Goal: Communication & Community: Answer question/provide support

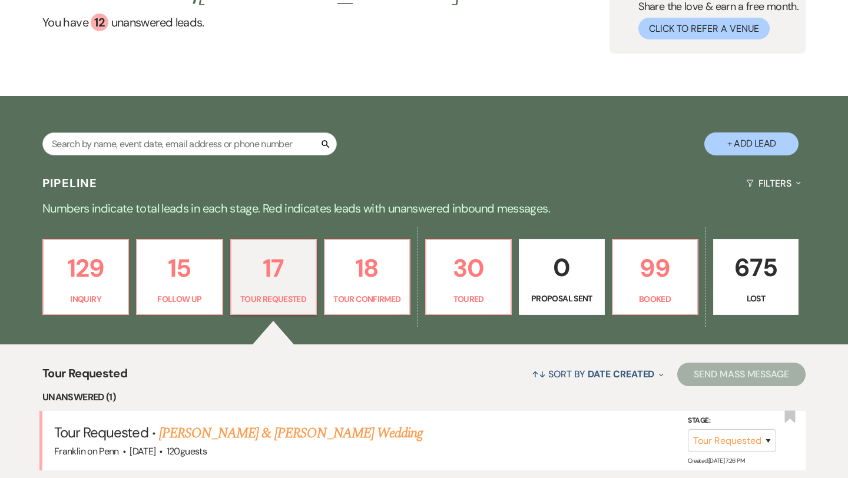
scroll to position [111, 0]
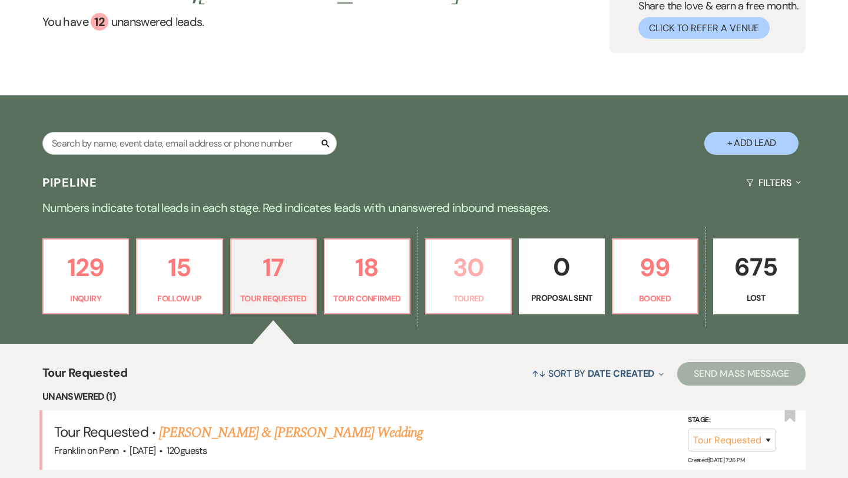
click at [471, 260] on p "30" at bounding box center [468, 267] width 70 height 39
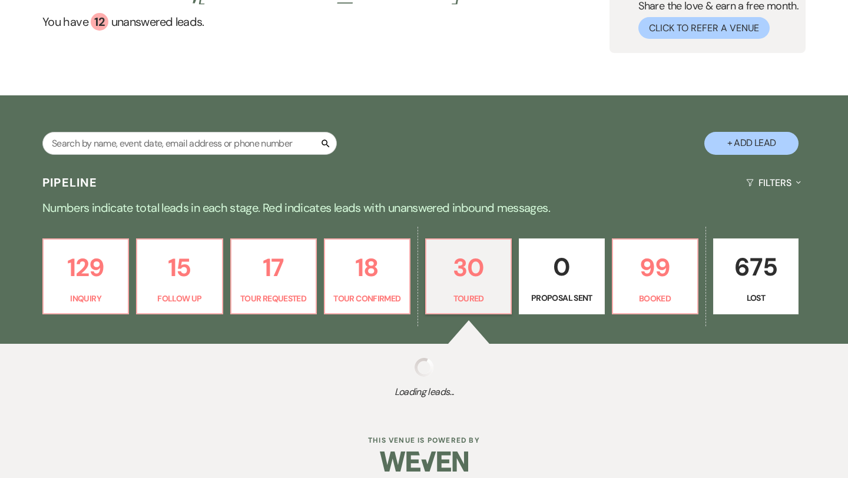
select select "5"
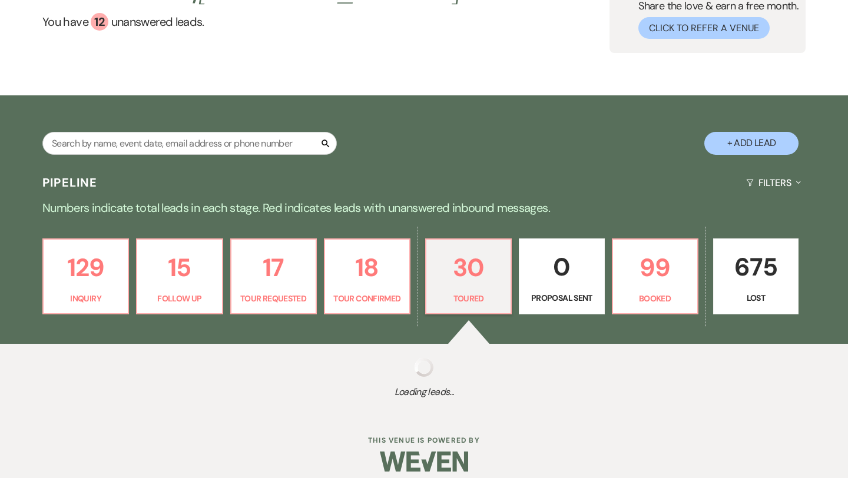
select select "5"
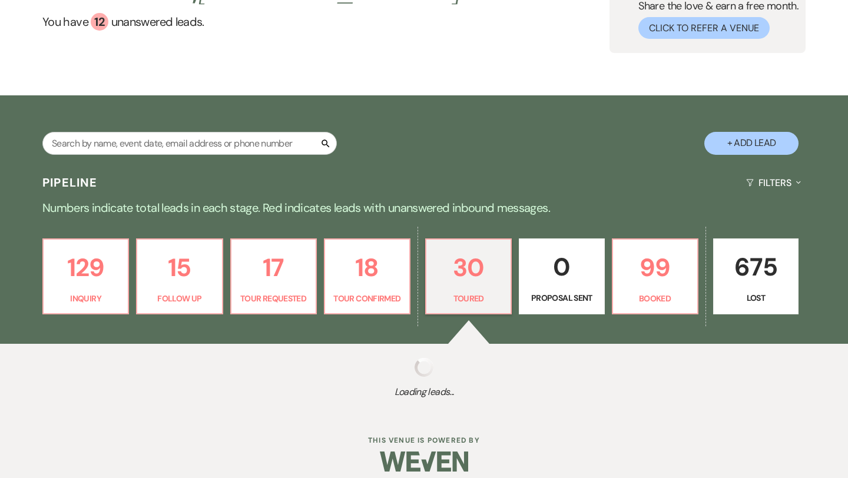
select select "5"
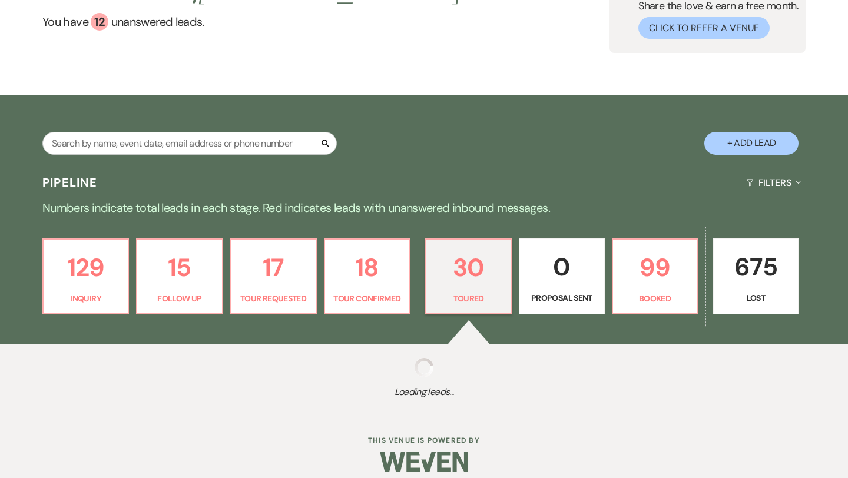
select select "5"
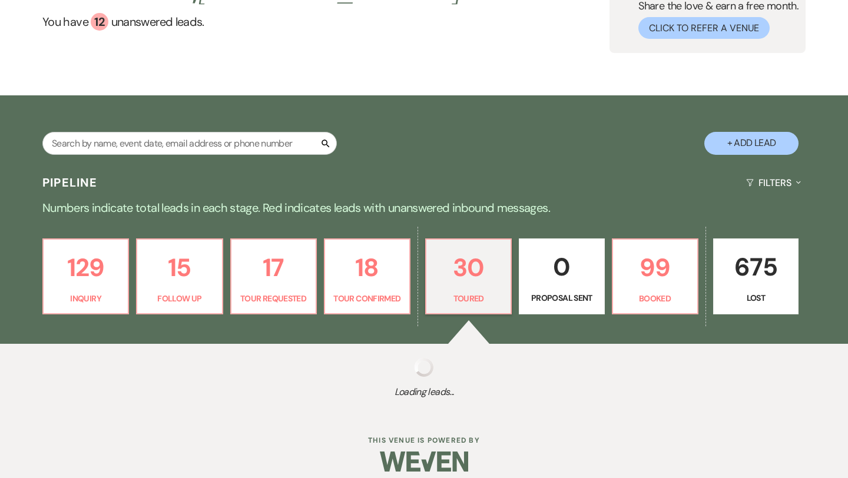
select select "5"
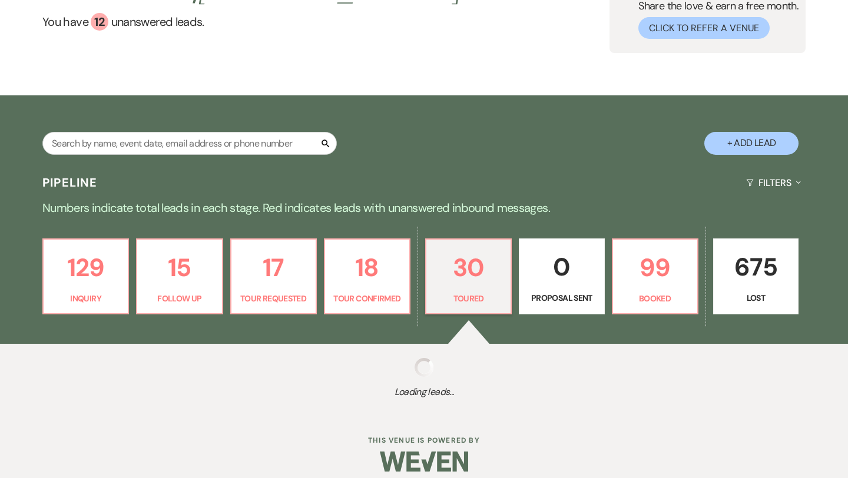
select select "5"
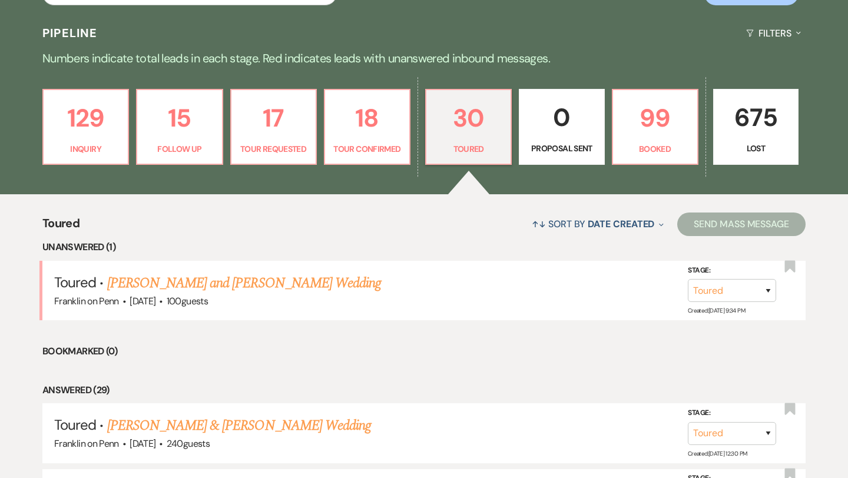
scroll to position [262, 0]
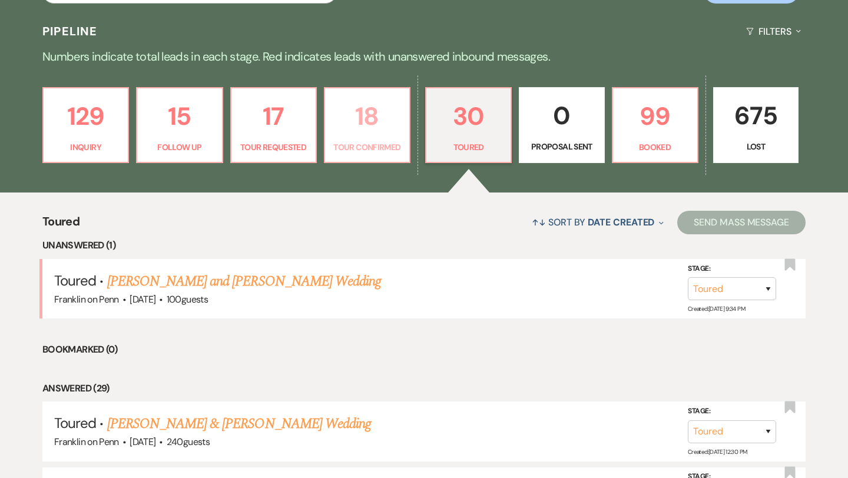
click at [371, 120] on p "18" at bounding box center [367, 116] width 70 height 39
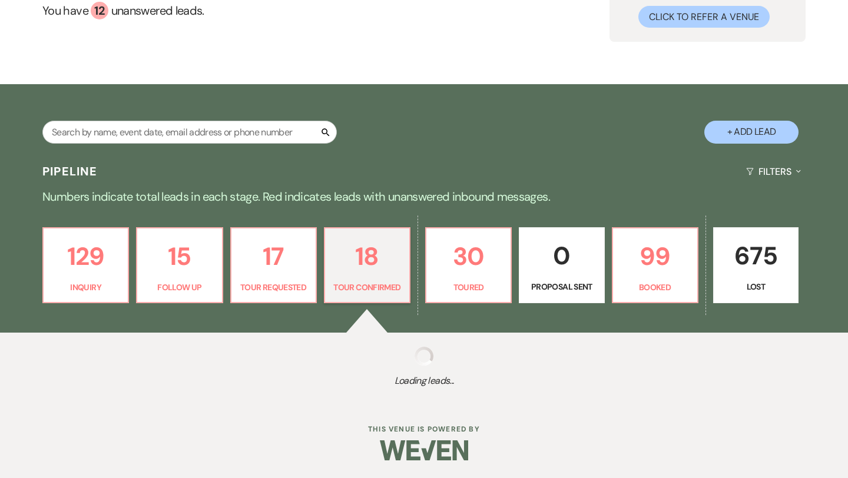
select select "4"
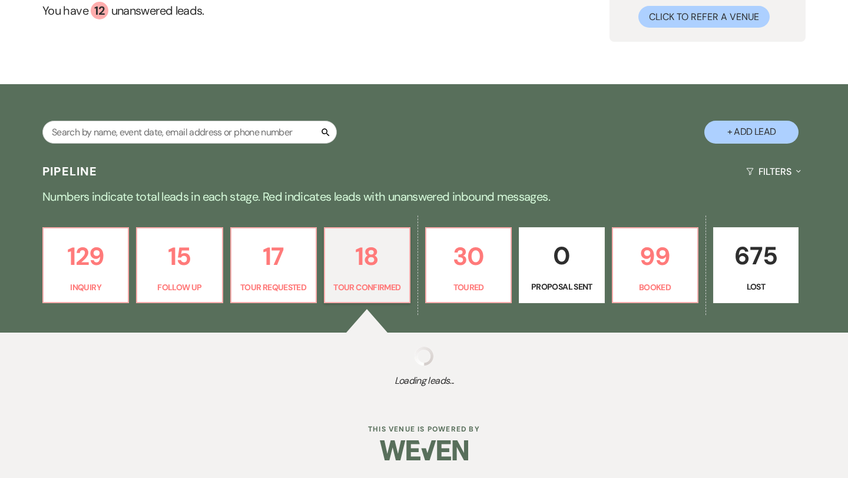
select select "4"
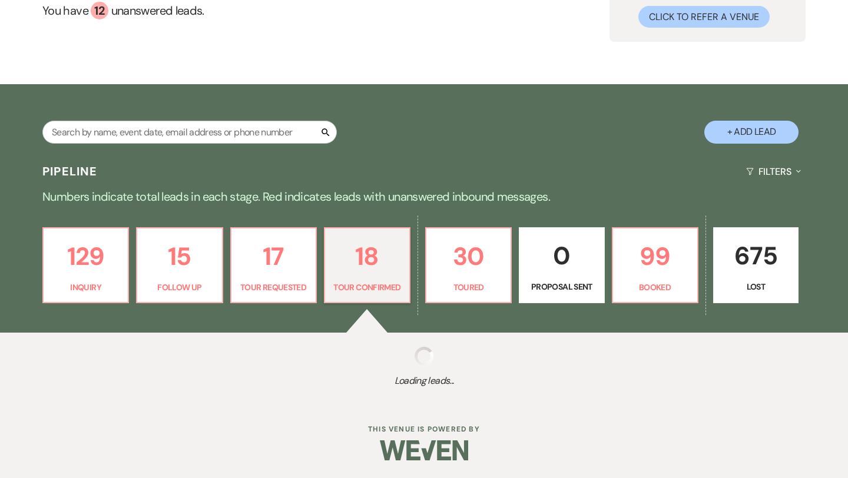
select select "4"
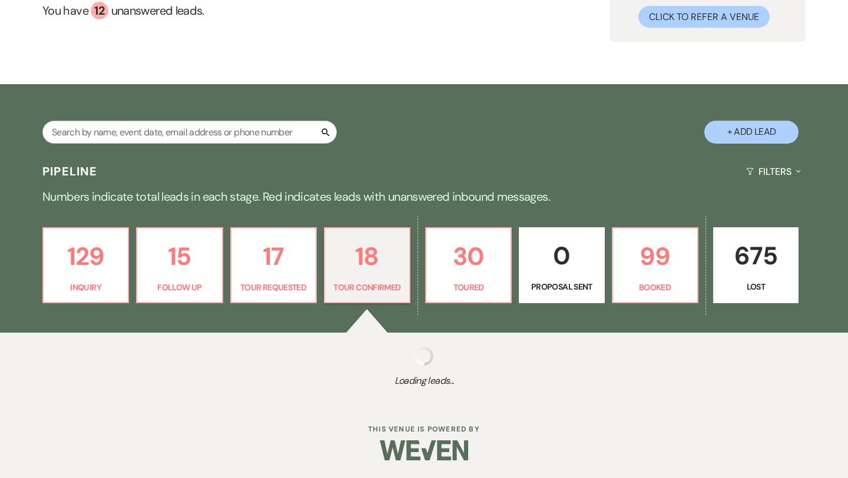
select select "4"
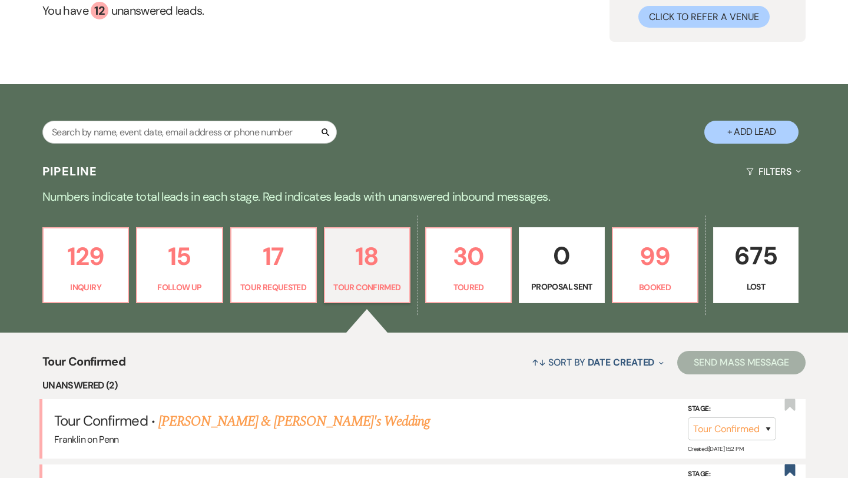
scroll to position [262, 0]
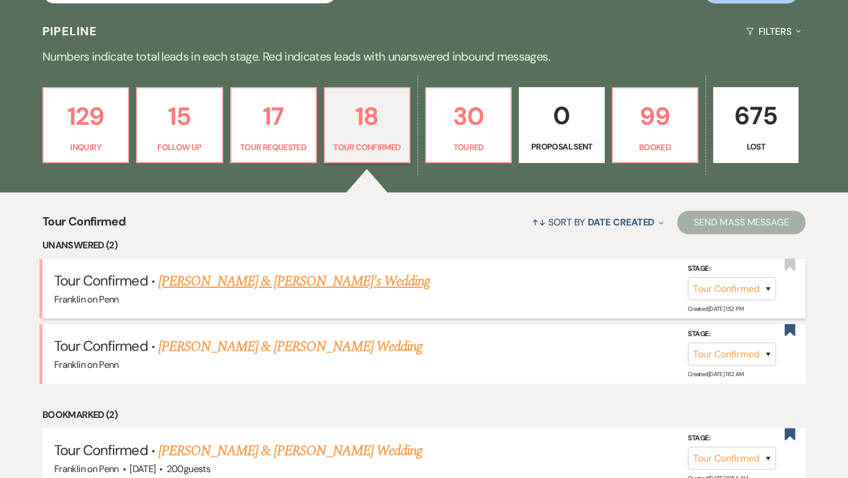
click at [284, 281] on link "[PERSON_NAME] & [PERSON_NAME]'s Wedding" at bounding box center [294, 281] width 272 height 21
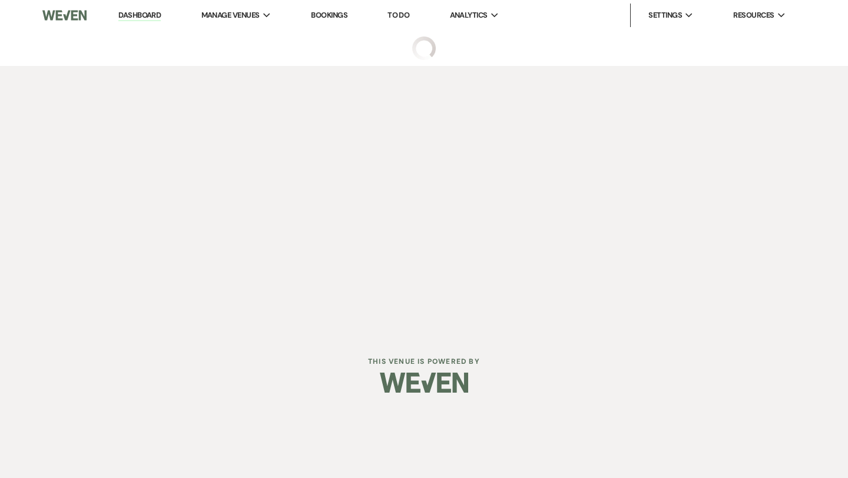
select select "4"
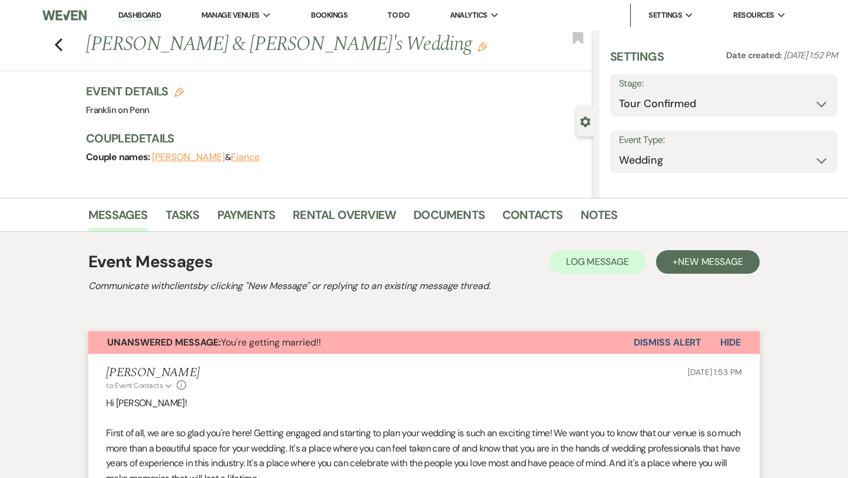
select select "5"
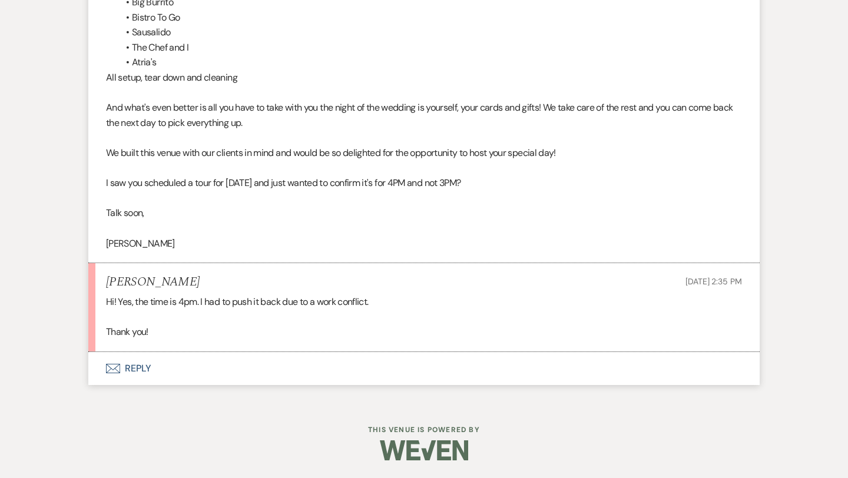
scroll to position [854, 0]
click at [136, 371] on button "Envelope Reply" at bounding box center [423, 367] width 671 height 33
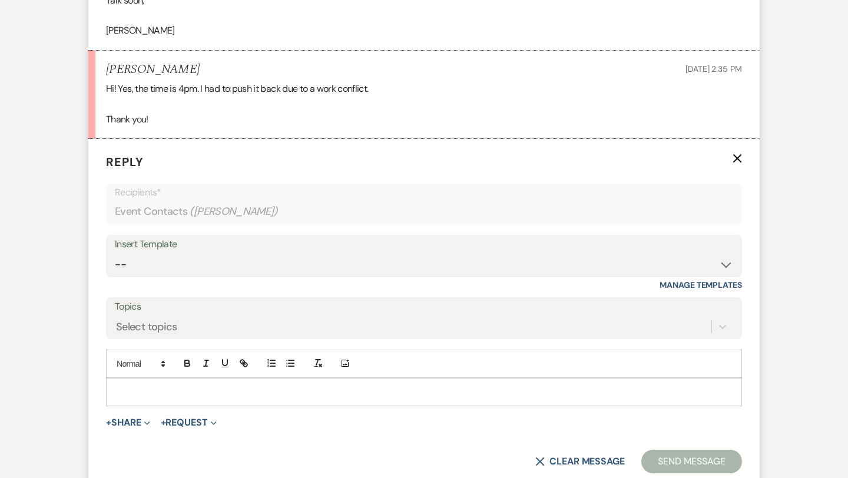
scroll to position [1079, 0]
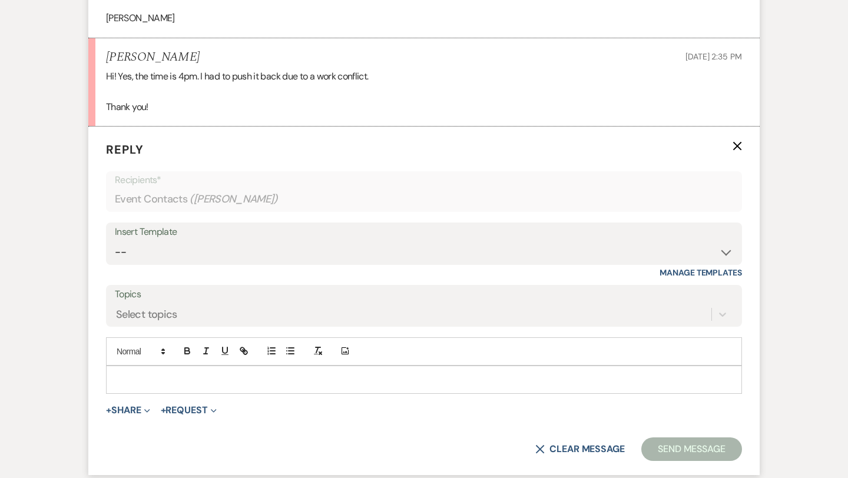
click at [140, 378] on p at bounding box center [423, 379] width 617 height 13
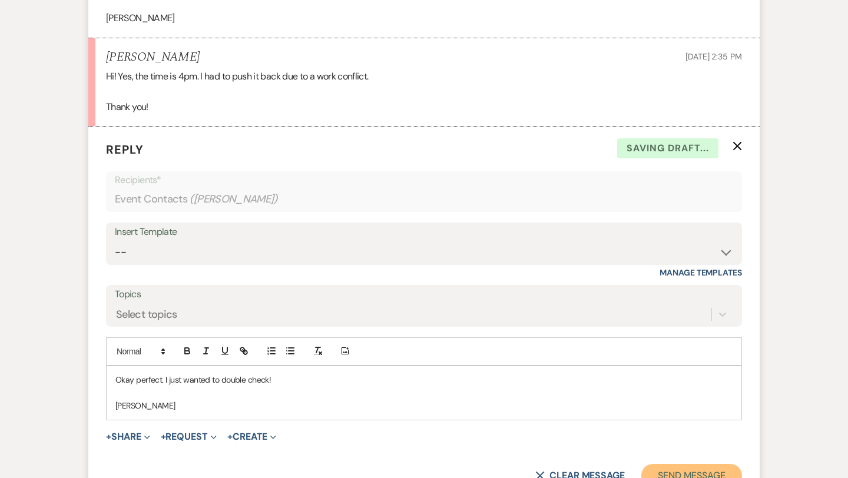
click at [656, 474] on button "Send Message" at bounding box center [691, 476] width 101 height 24
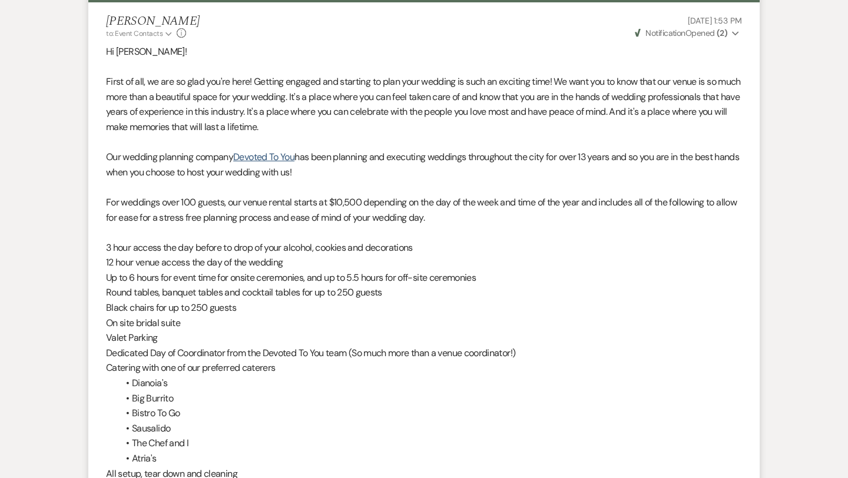
scroll to position [0, 0]
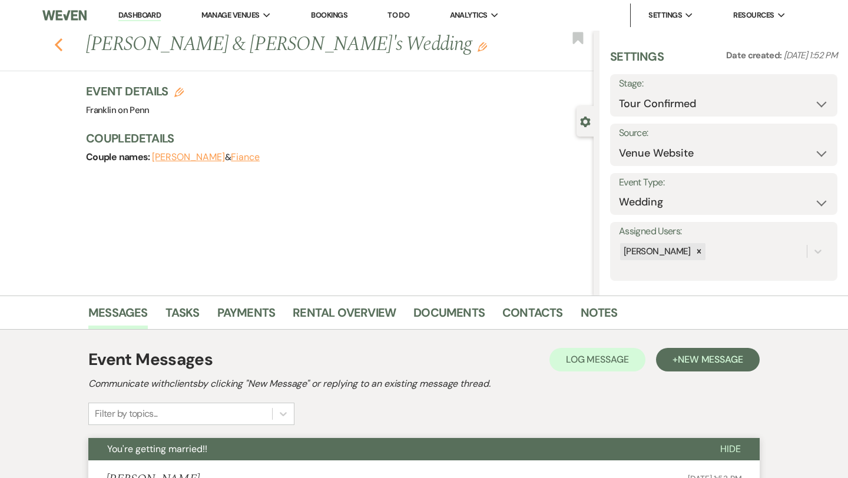
click at [62, 43] on icon "Previous" at bounding box center [58, 45] width 9 height 14
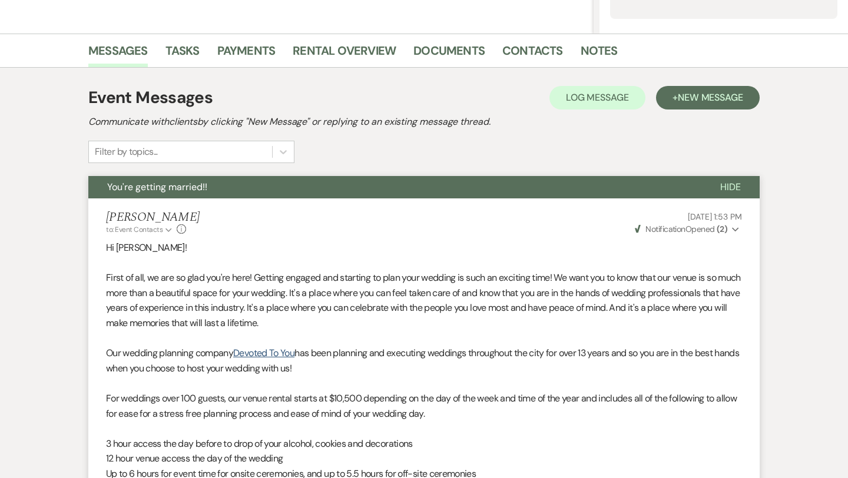
select select "4"
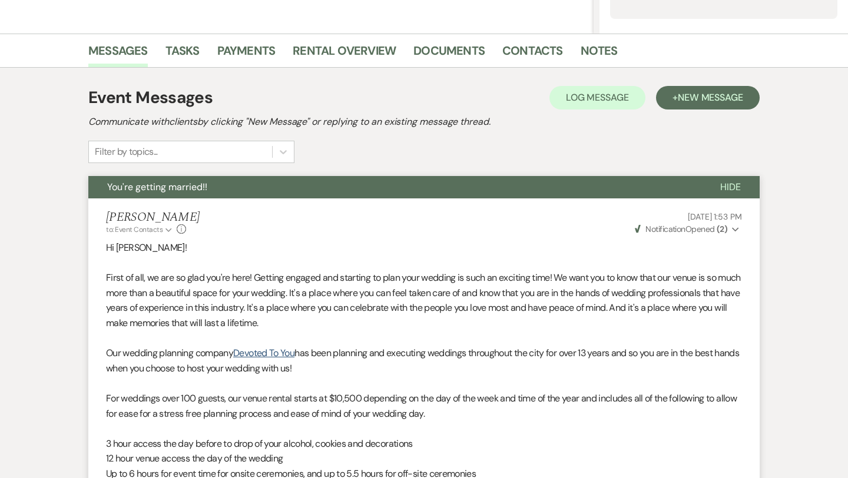
select select "4"
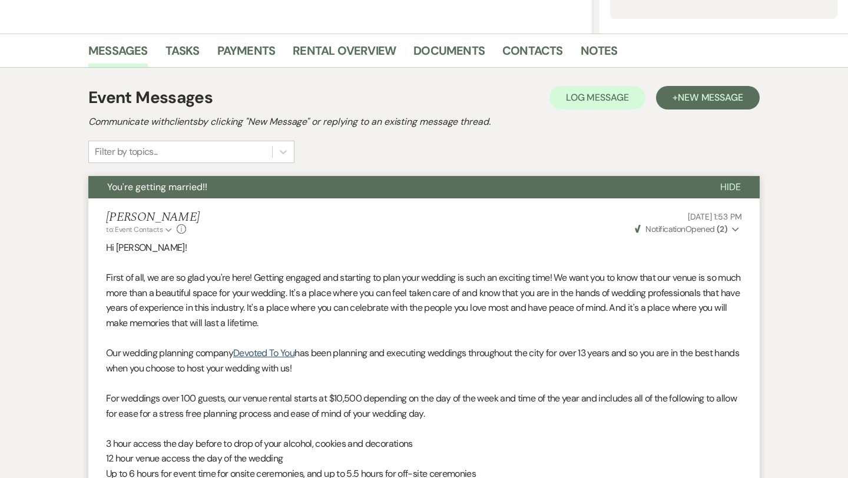
select select "4"
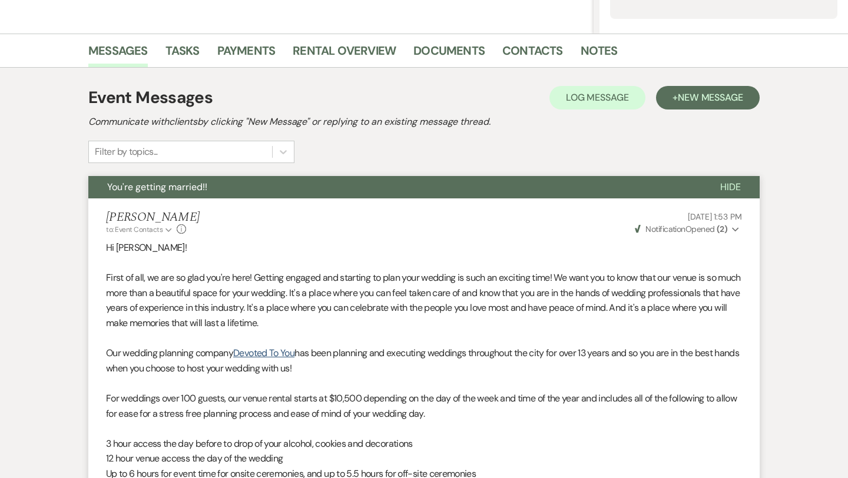
select select "4"
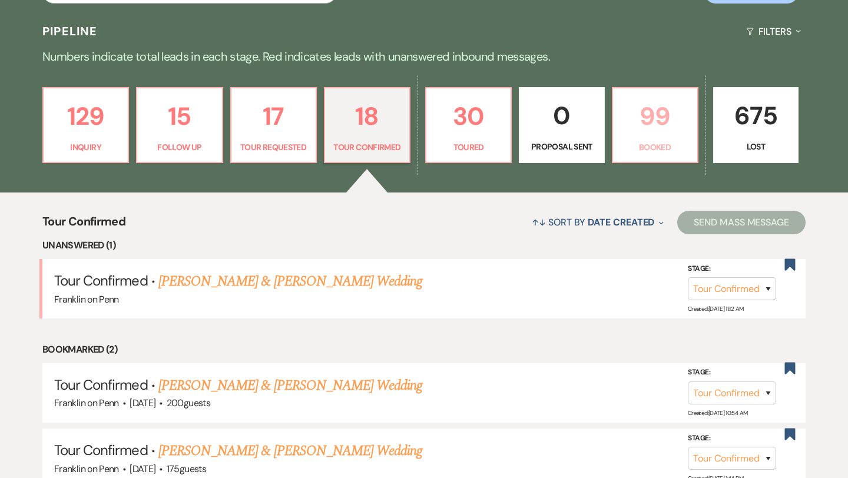
click at [651, 111] on p "99" at bounding box center [655, 116] width 70 height 39
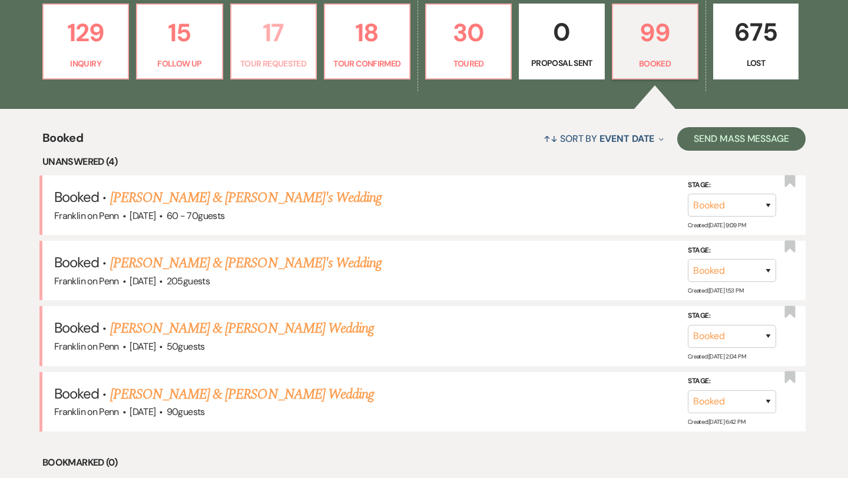
scroll to position [366, 0]
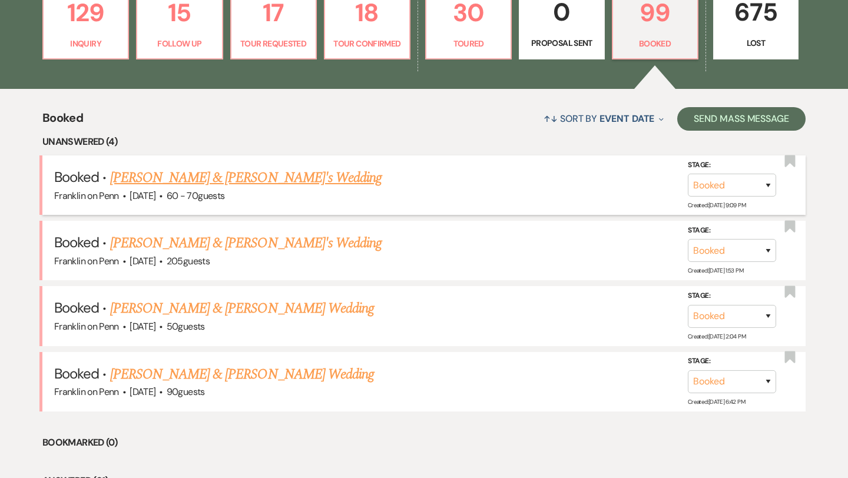
click at [266, 178] on link "[PERSON_NAME] & [PERSON_NAME]'s Wedding" at bounding box center [246, 177] width 272 height 21
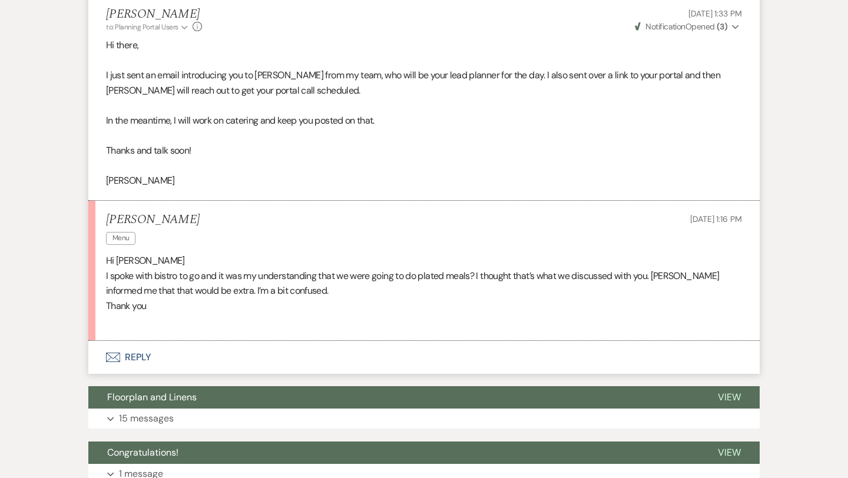
scroll to position [904, 0]
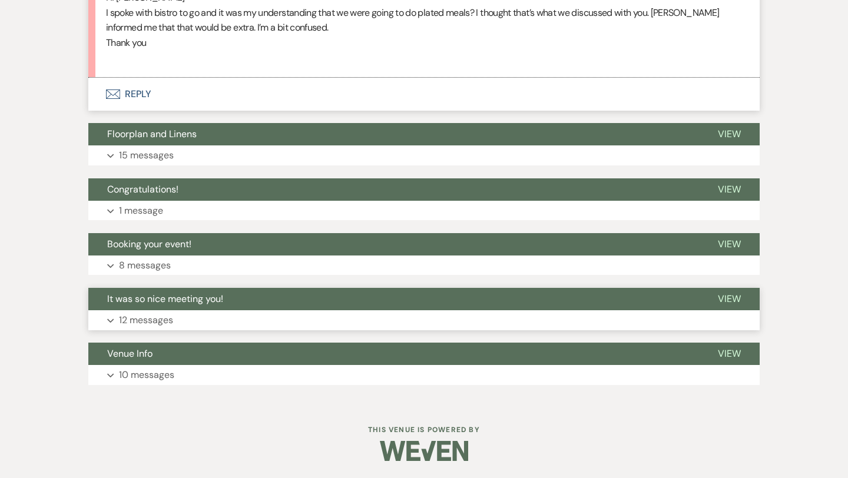
click at [158, 321] on p "12 messages" at bounding box center [146, 320] width 54 height 15
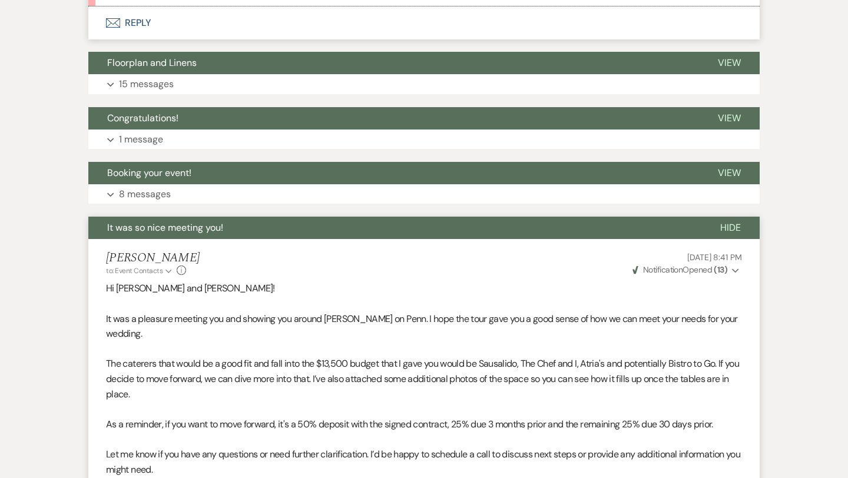
scroll to position [969, 0]
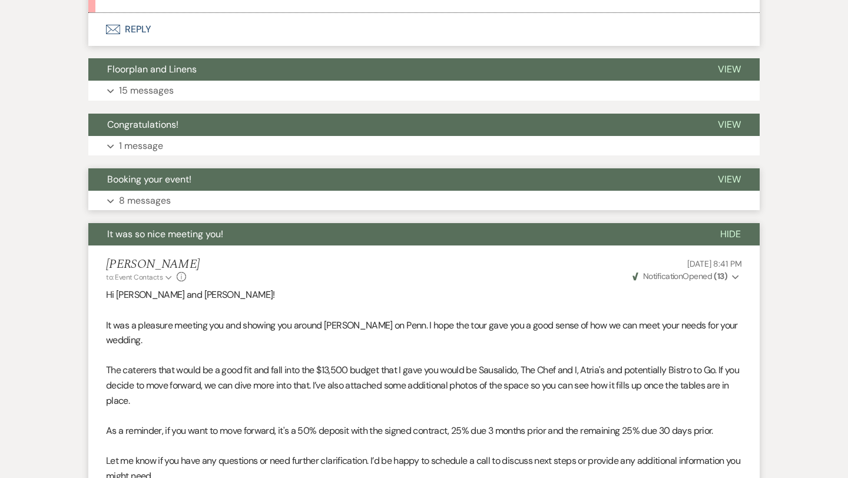
click at [165, 202] on p "8 messages" at bounding box center [145, 200] width 52 height 15
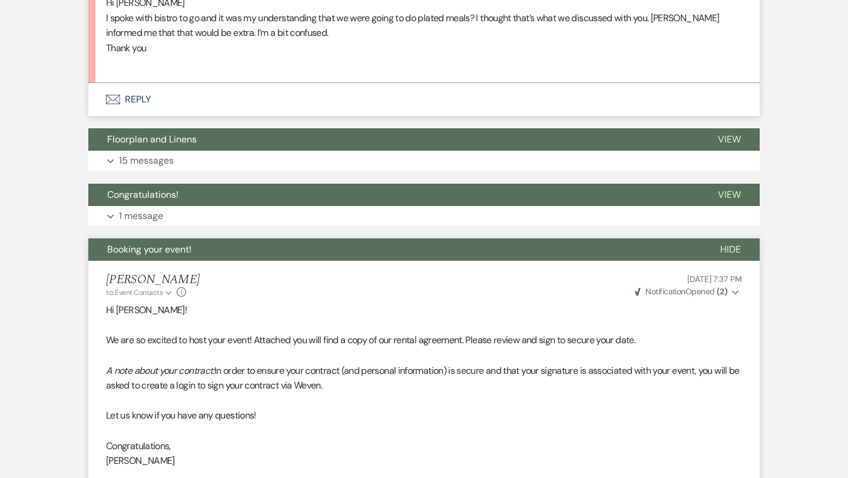
scroll to position [897, 0]
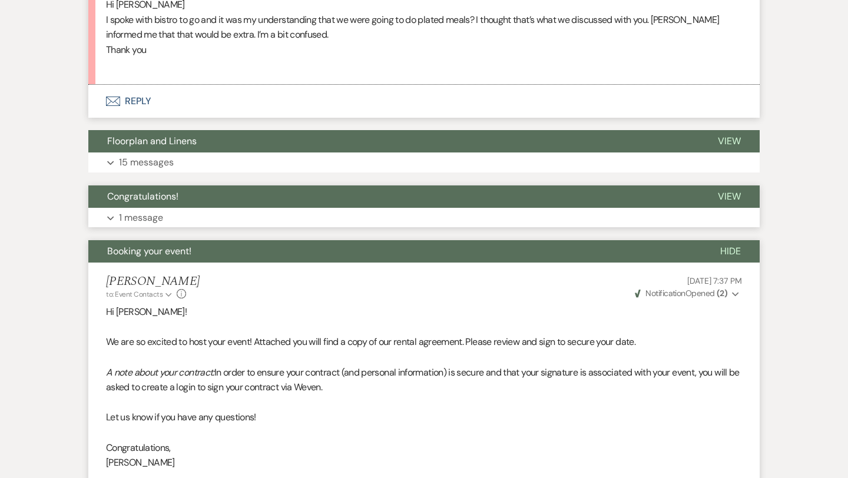
click at [159, 216] on p "1 message" at bounding box center [141, 217] width 44 height 15
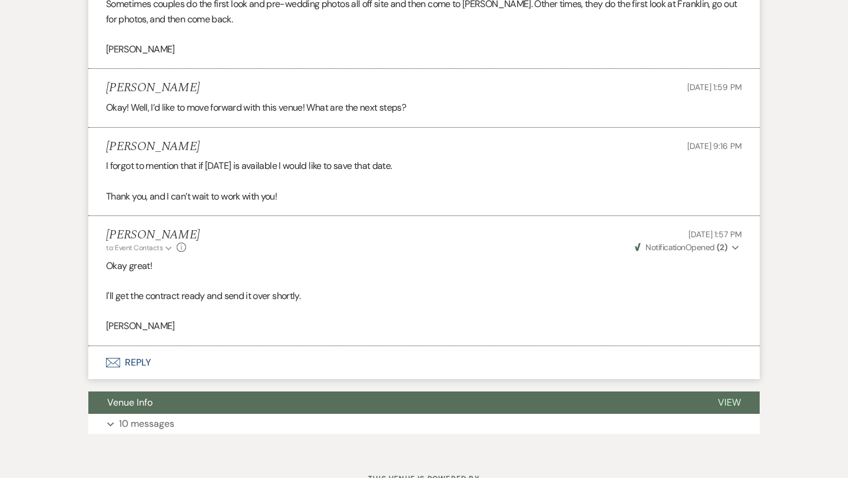
scroll to position [3752, 0]
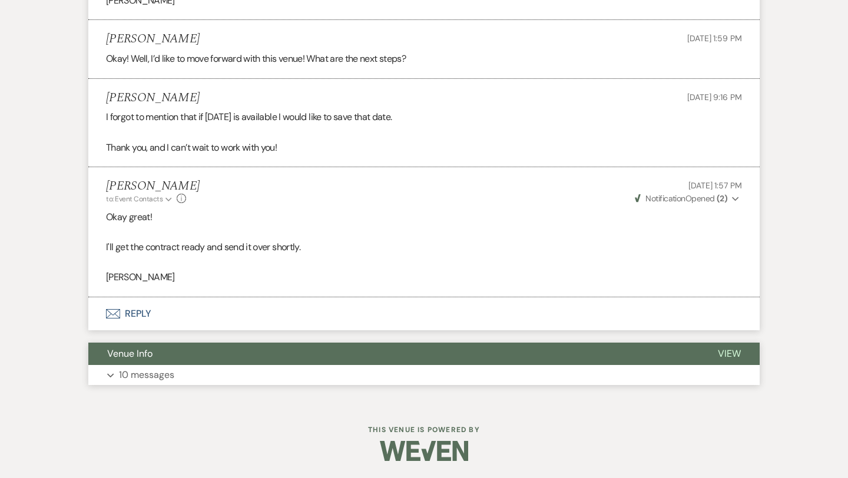
click at [158, 374] on p "10 messages" at bounding box center [146, 374] width 55 height 15
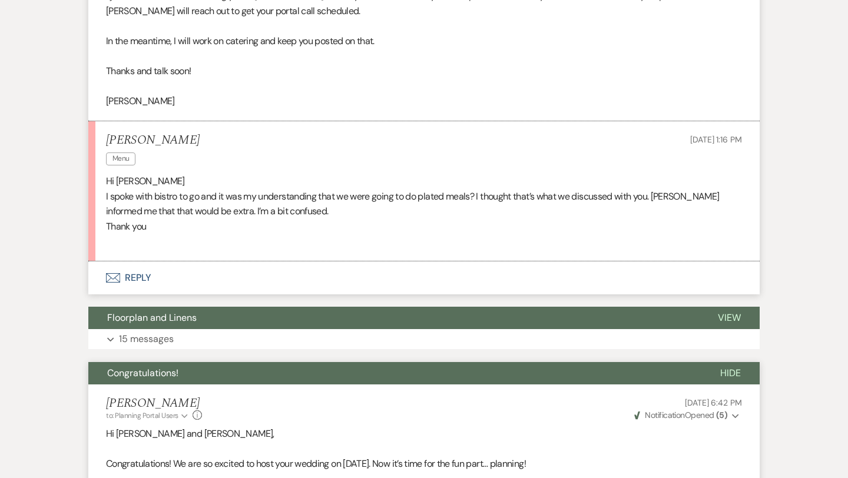
scroll to position [726, 0]
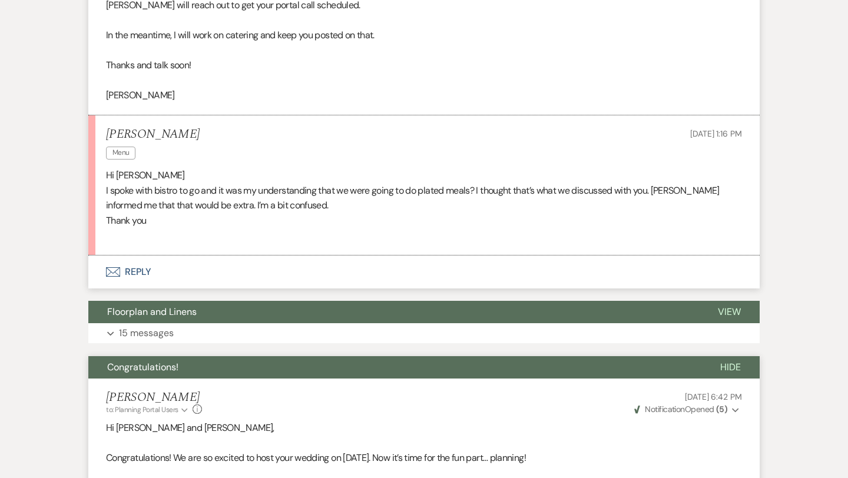
click at [139, 271] on button "Envelope Reply" at bounding box center [423, 271] width 671 height 33
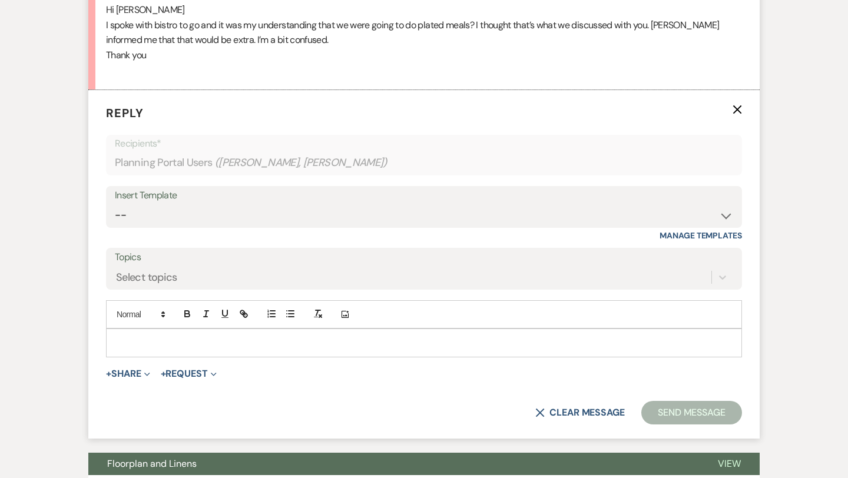
scroll to position [917, 0]
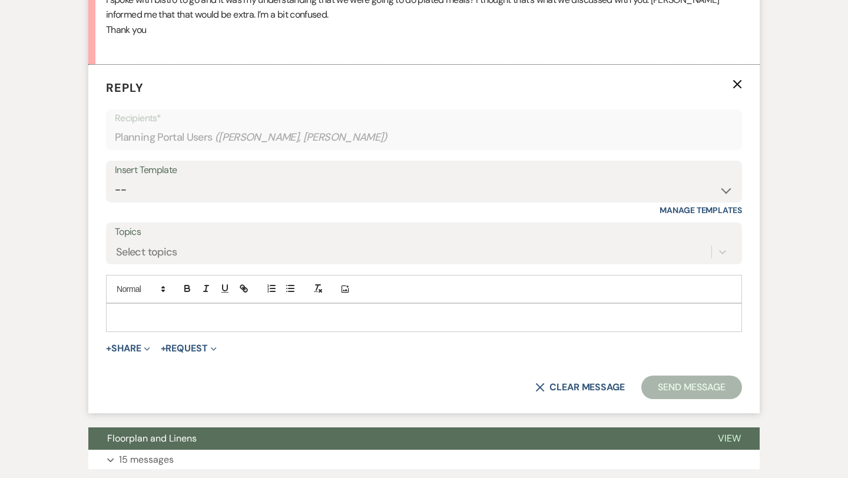
click at [131, 312] on p at bounding box center [423, 317] width 617 height 13
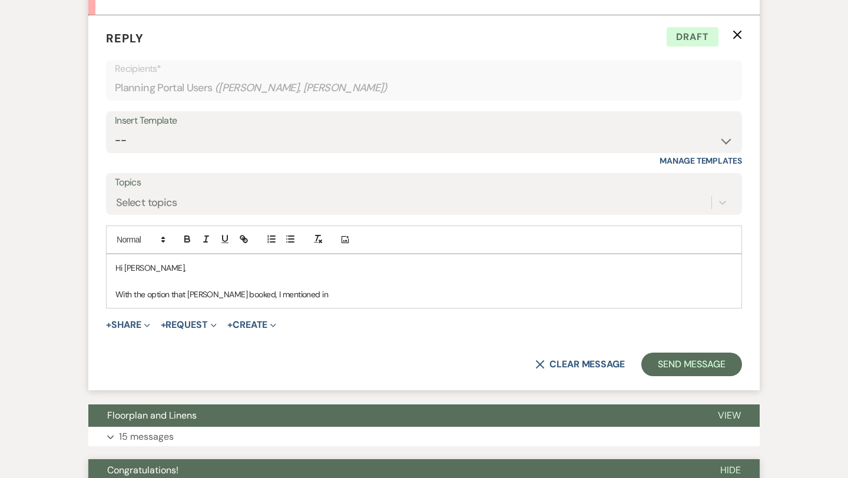
scroll to position [964, 0]
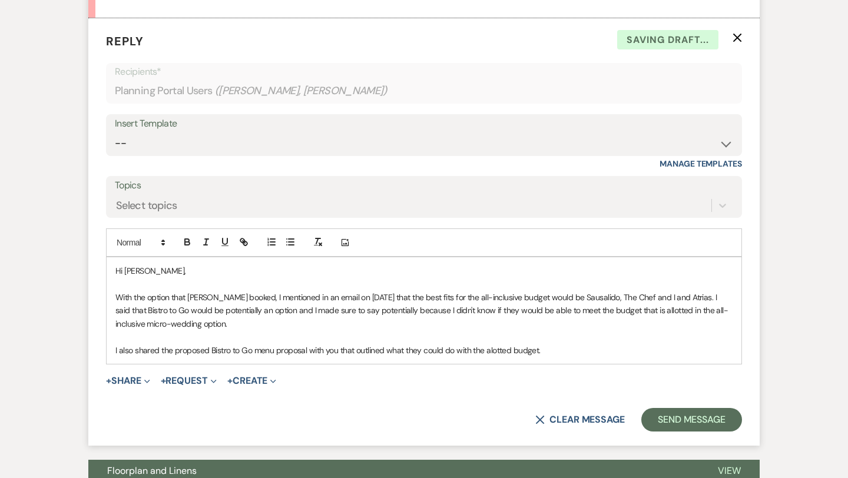
click at [500, 355] on p "I also shared the proposed Bistro to Go menu proposal with you that outlined wh…" at bounding box center [423, 350] width 617 height 13
click at [493, 348] on p "I also shared the proposed Bistro to Go menu proposal with you that outlined wh…" at bounding box center [423, 350] width 617 height 13
click at [562, 347] on p "I also shared the proposed Bistro to Go menu proposal with you that outlined wh…" at bounding box center [423, 350] width 617 height 13
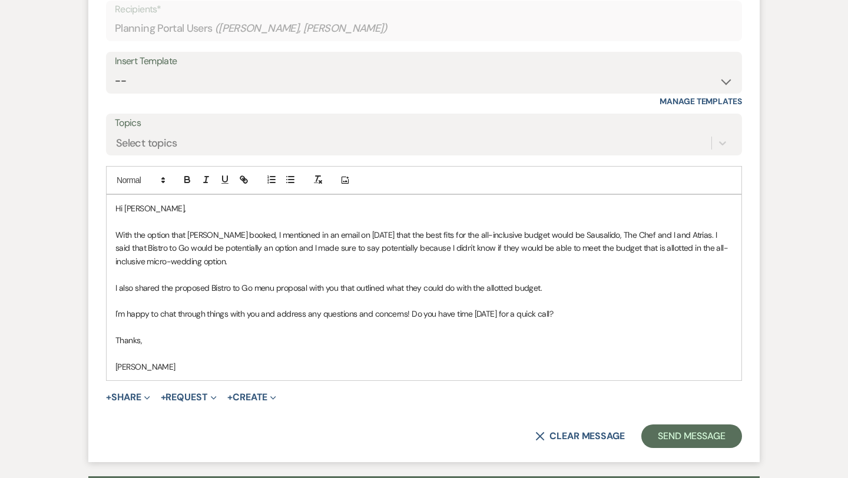
scroll to position [1028, 0]
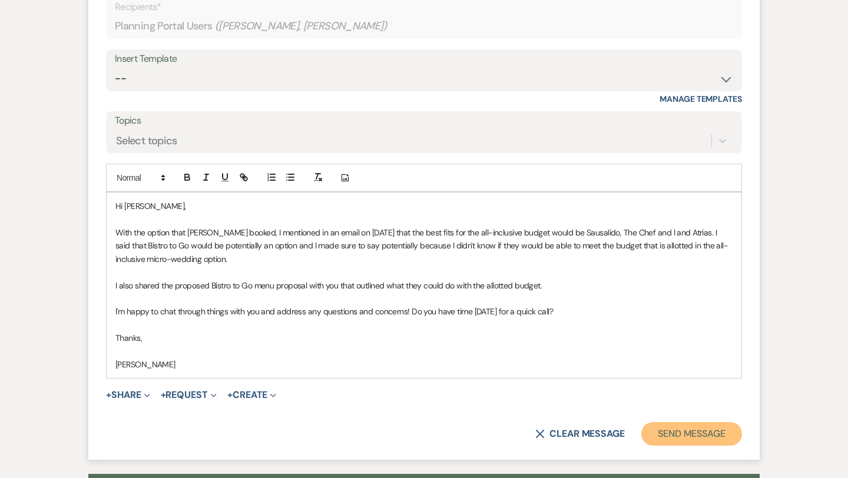
click at [672, 433] on button "Send Message" at bounding box center [691, 434] width 101 height 24
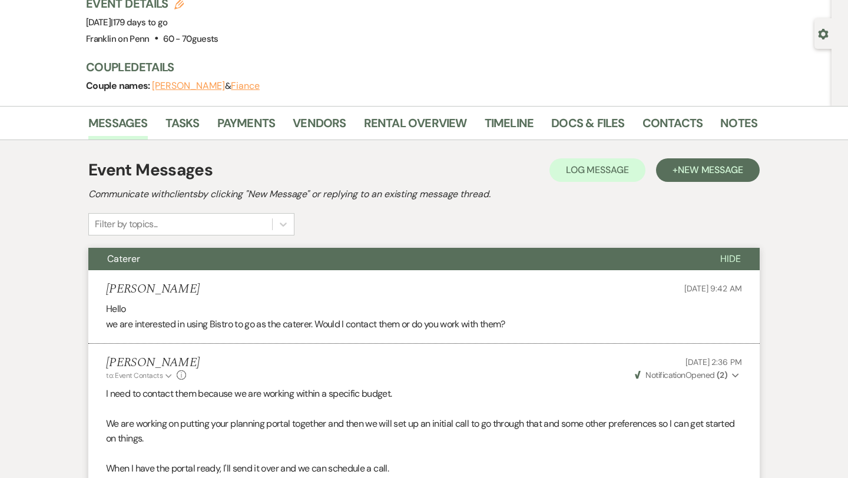
scroll to position [0, 0]
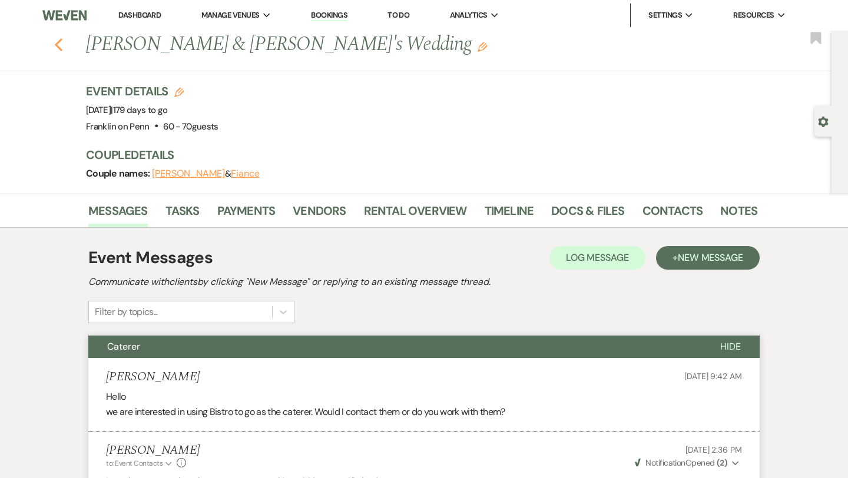
click at [60, 46] on icon "Previous" at bounding box center [58, 45] width 9 height 14
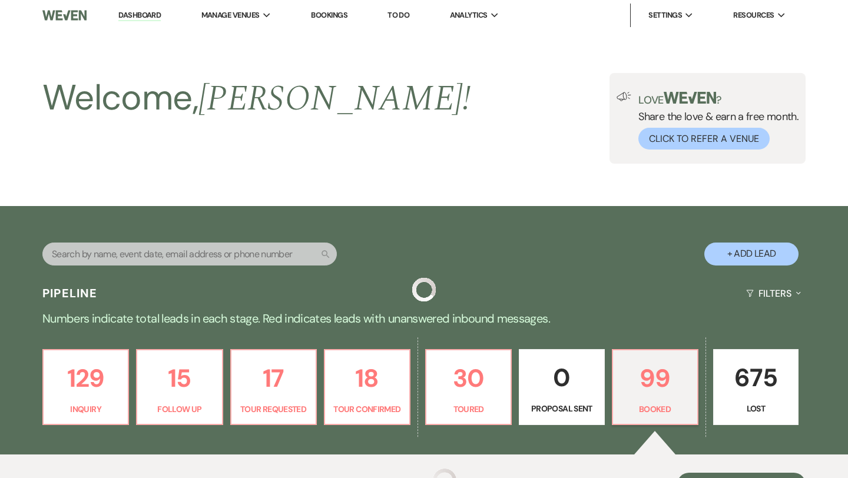
scroll to position [366, 0]
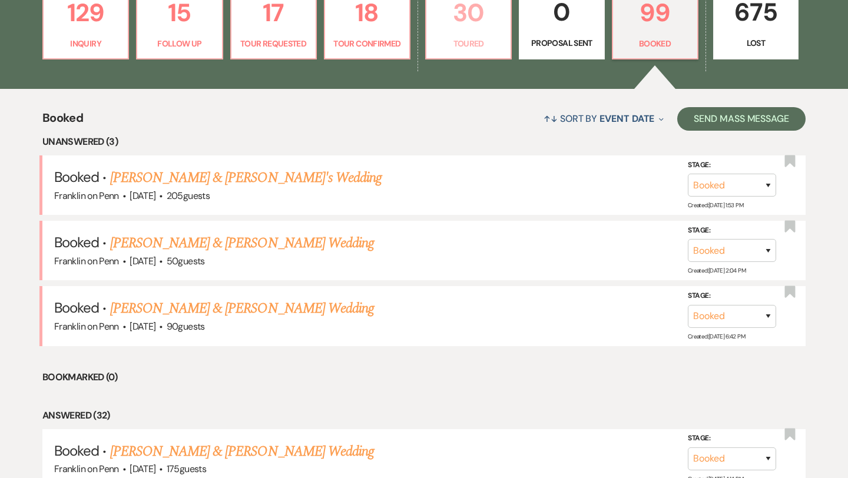
click at [470, 21] on p "30" at bounding box center [468, 12] width 70 height 39
select select "5"
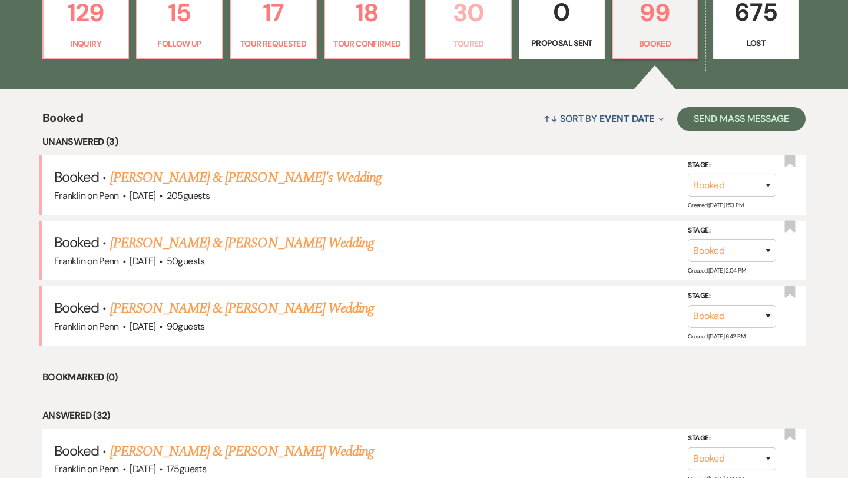
select select "5"
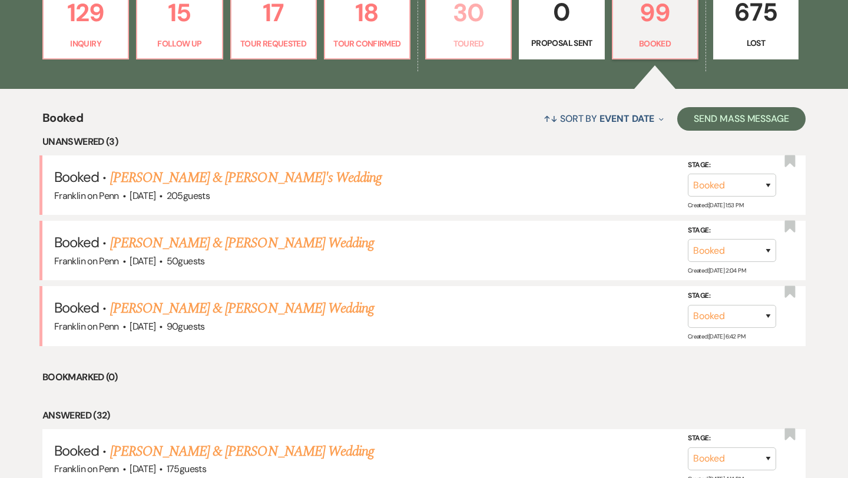
select select "5"
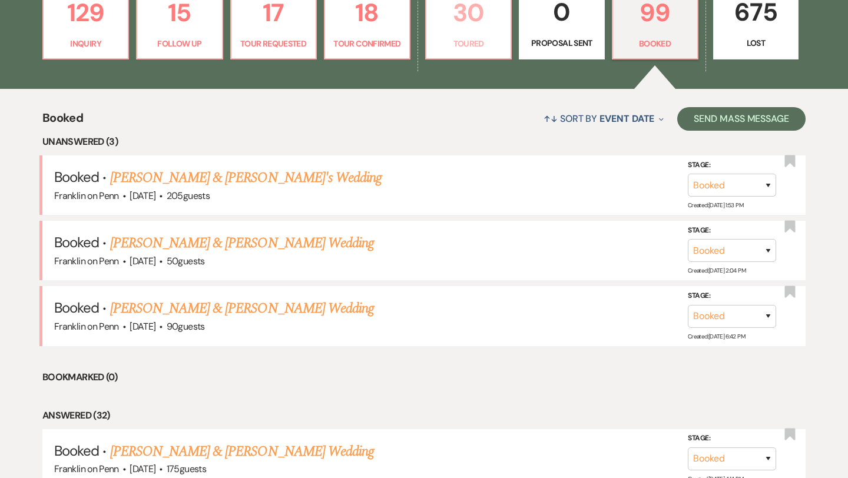
select select "5"
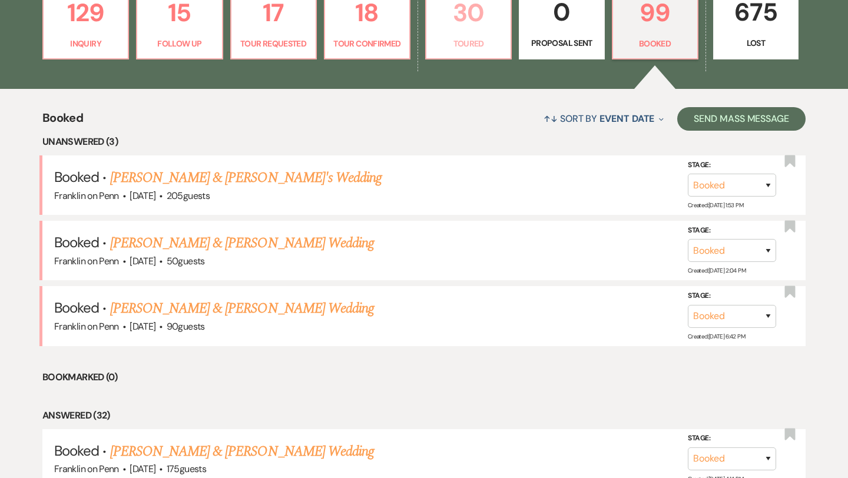
select select "5"
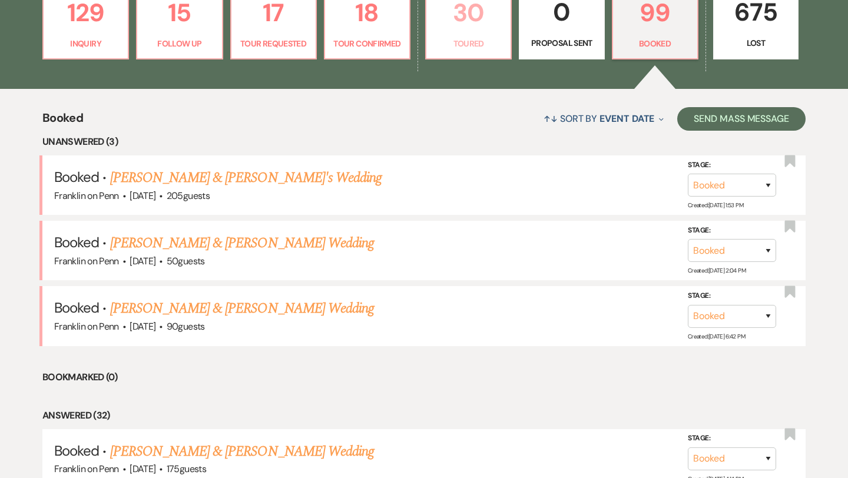
select select "5"
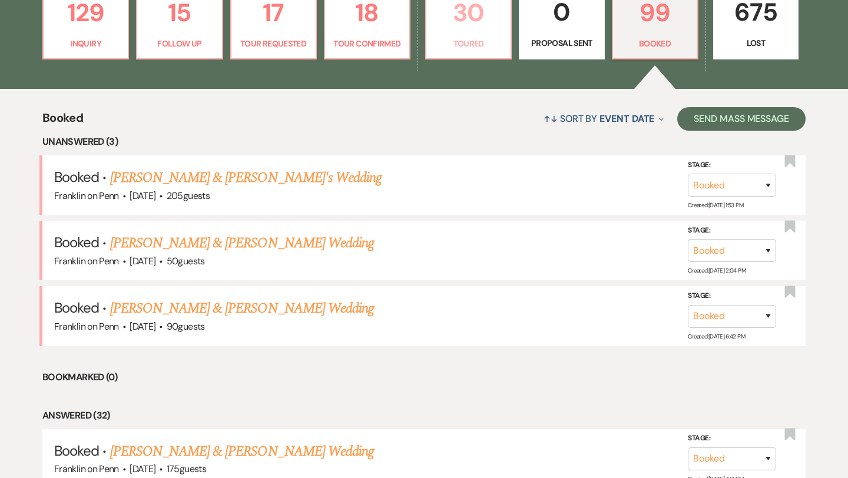
select select "5"
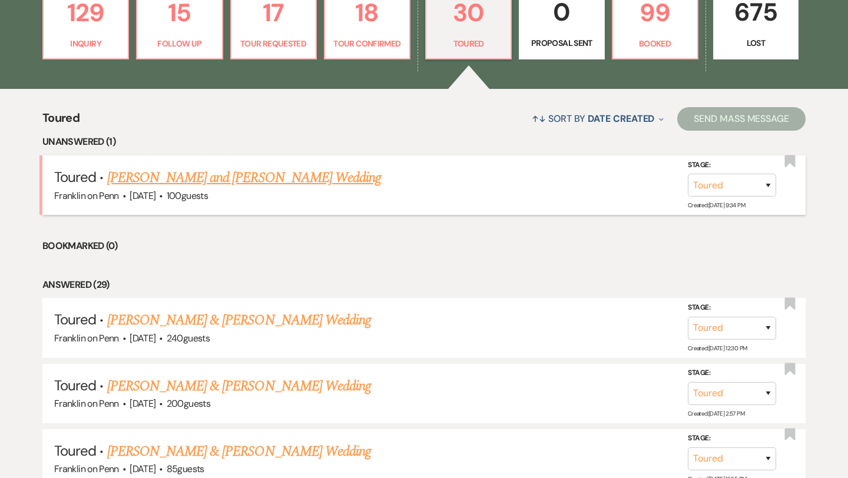
click at [212, 178] on link "[PERSON_NAME] and [PERSON_NAME] Wedding" at bounding box center [244, 177] width 274 height 21
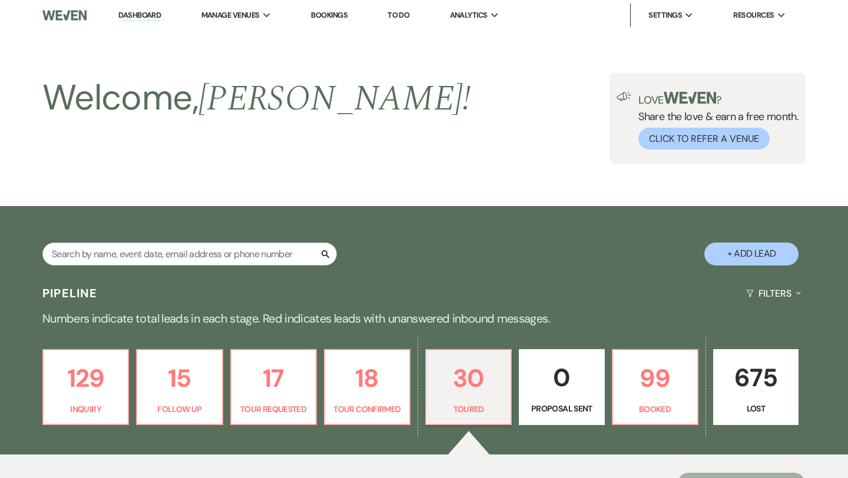
select select "5"
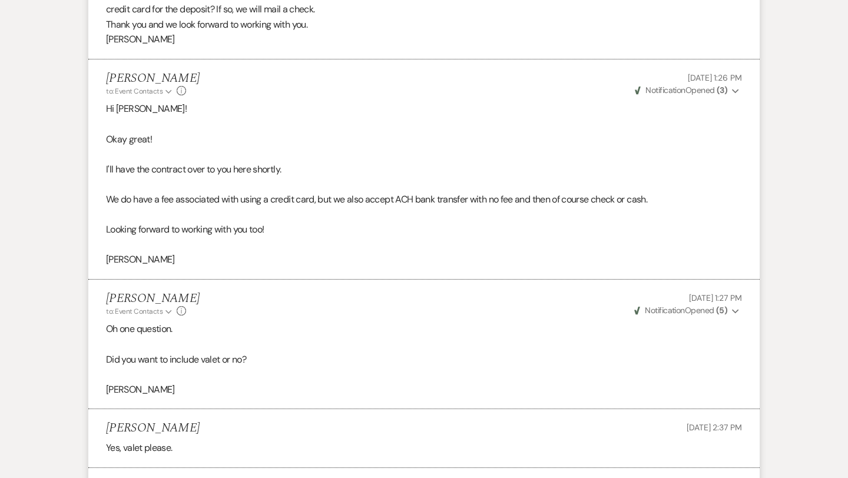
scroll to position [2612, 0]
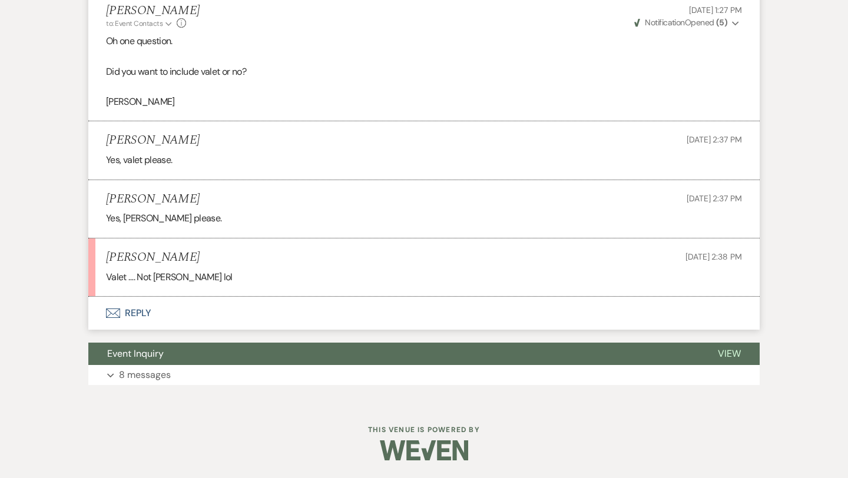
click at [146, 313] on button "Envelope Reply" at bounding box center [423, 313] width 671 height 33
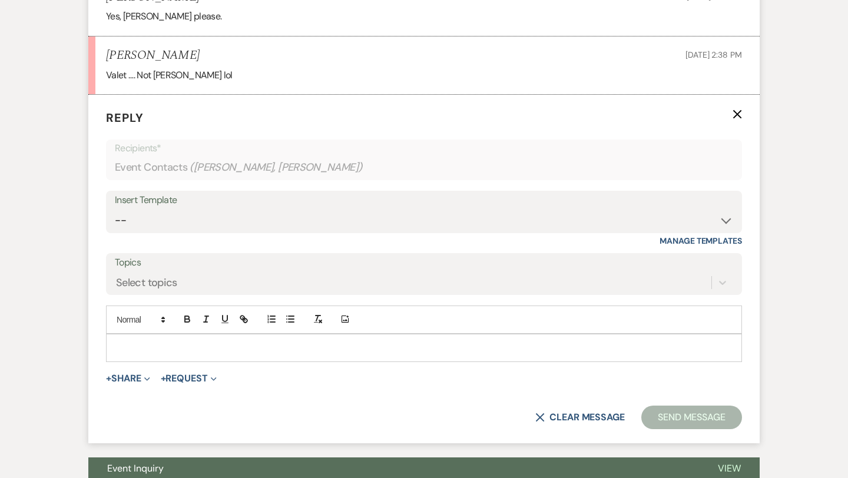
scroll to position [2844, 0]
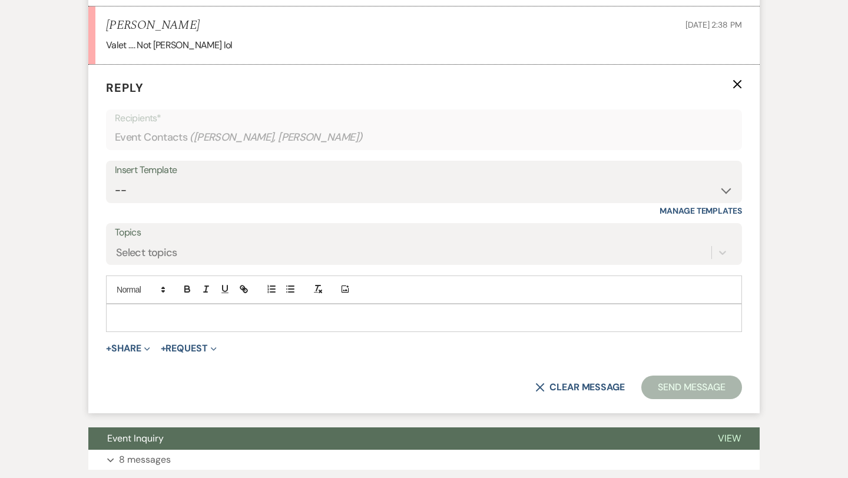
click at [172, 317] on p at bounding box center [423, 317] width 617 height 13
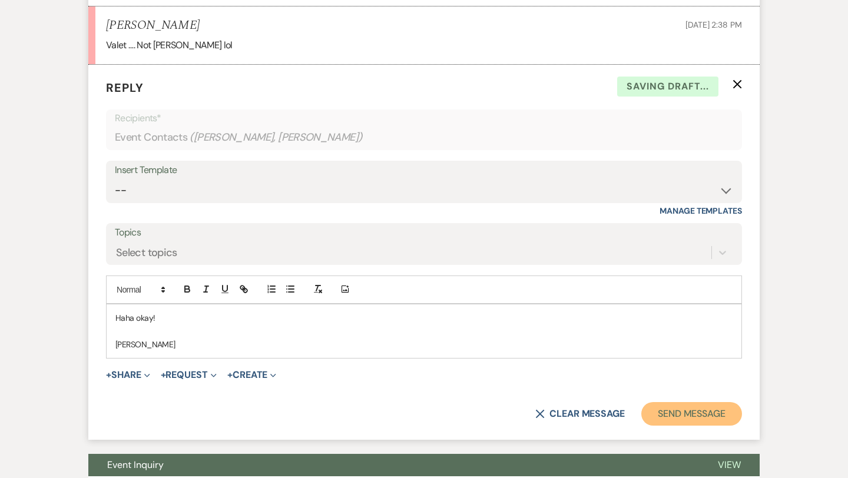
click at [669, 419] on button "Send Message" at bounding box center [691, 414] width 101 height 24
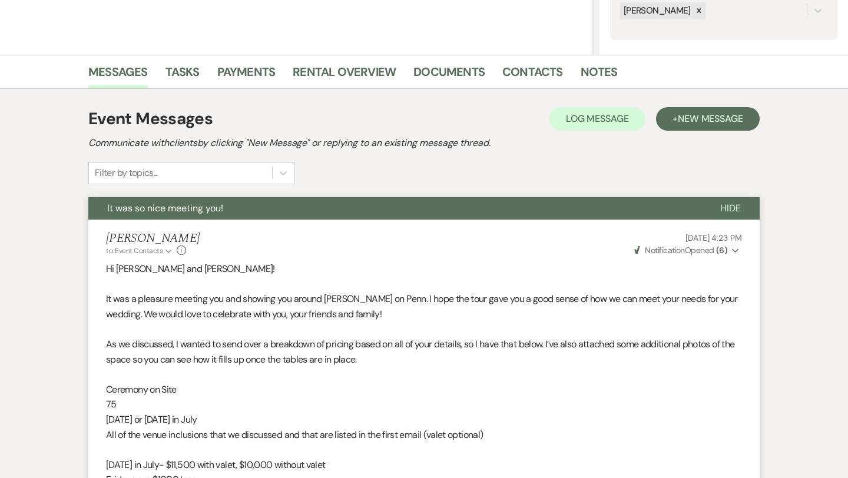
scroll to position [0, 0]
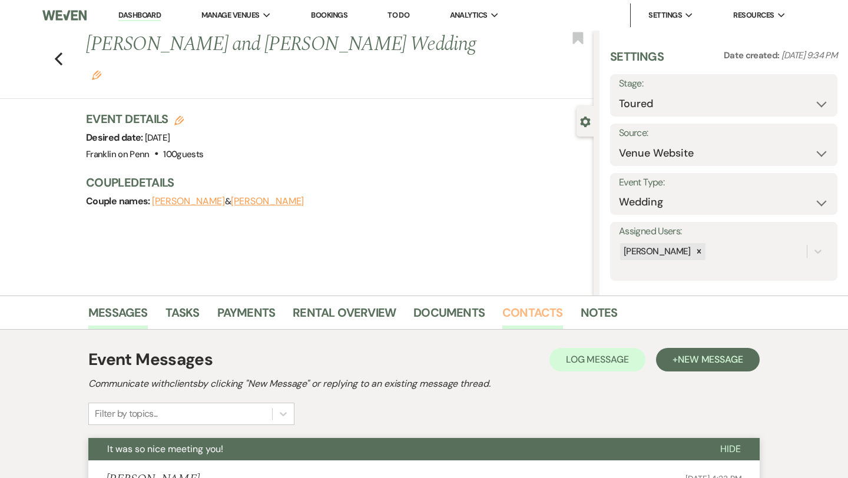
click at [536, 317] on link "Contacts" at bounding box center [532, 316] width 61 height 26
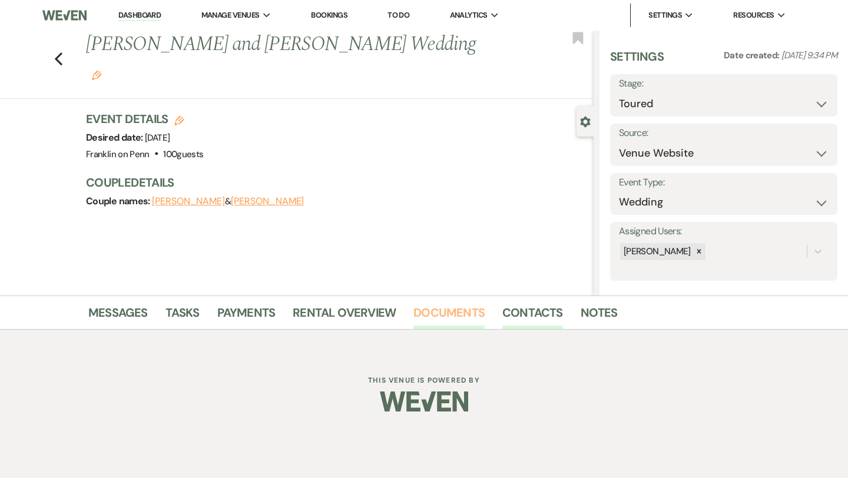
click at [457, 311] on link "Documents" at bounding box center [448, 316] width 71 height 26
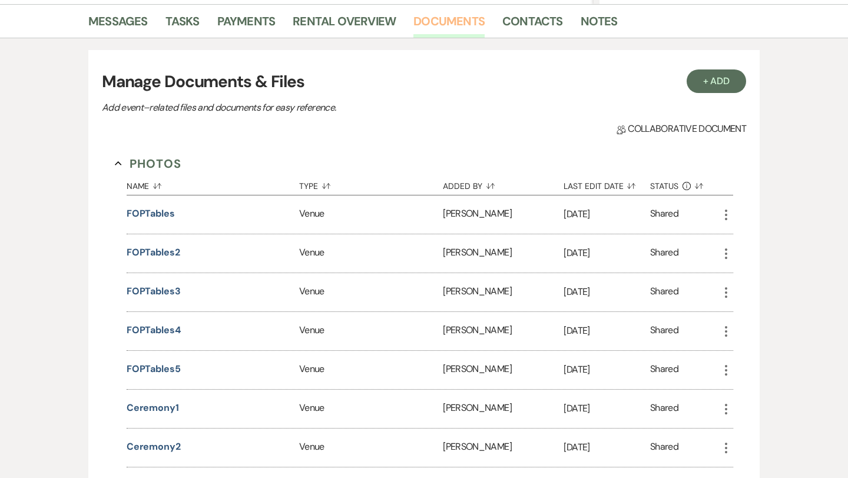
scroll to position [290, 0]
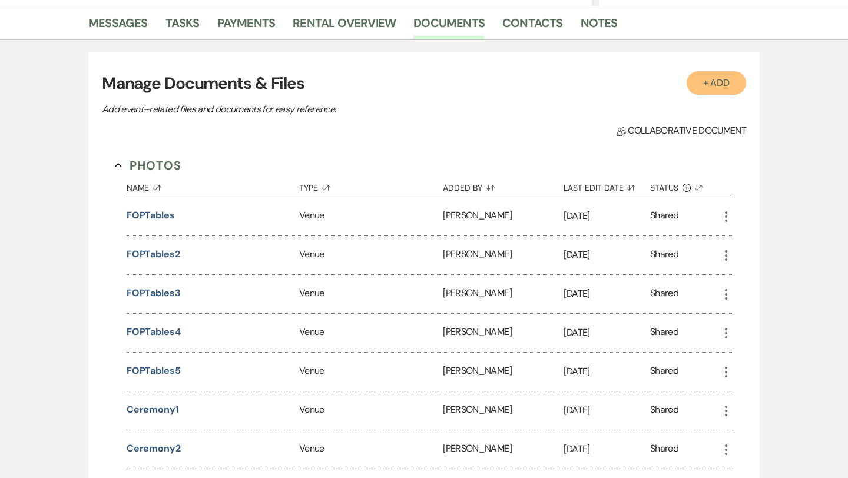
click at [712, 86] on button "+ Add" at bounding box center [716, 83] width 60 height 24
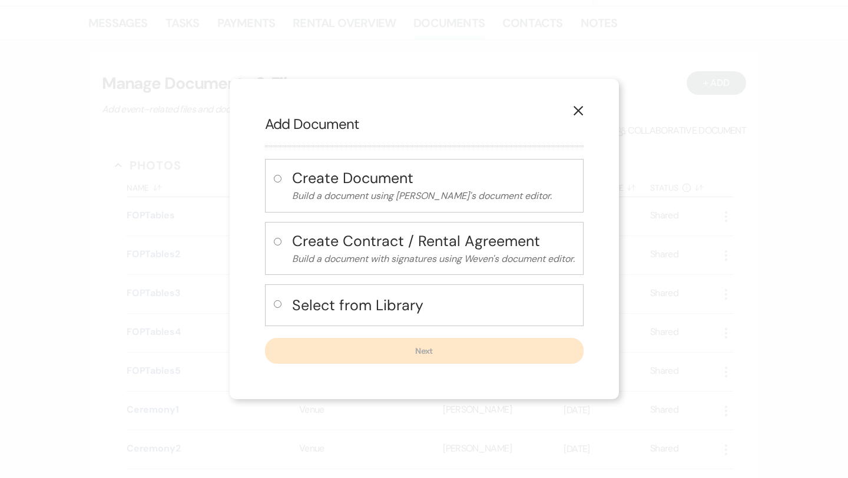
click at [275, 305] on input "radio" at bounding box center [278, 304] width 8 height 8
radio input "true"
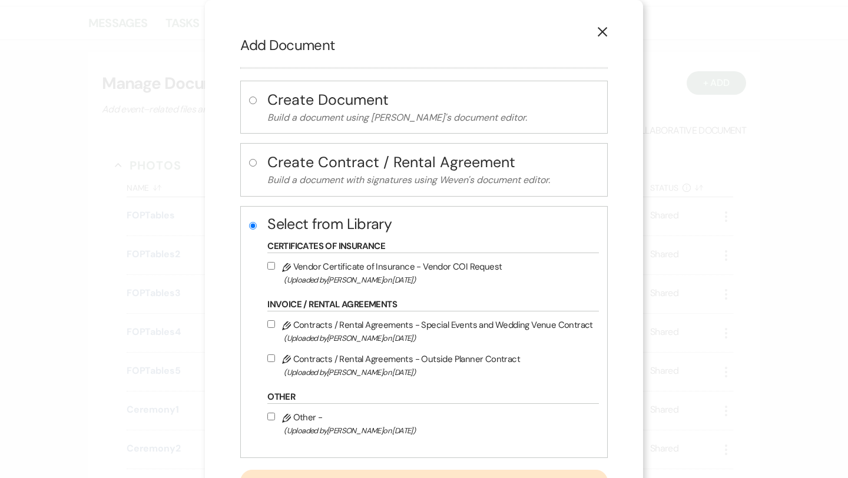
click at [275, 327] on input "Pencil Contracts / Rental Agreements - Special Events and Wedding Venue Contrac…" at bounding box center [271, 324] width 8 height 8
checkbox input "true"
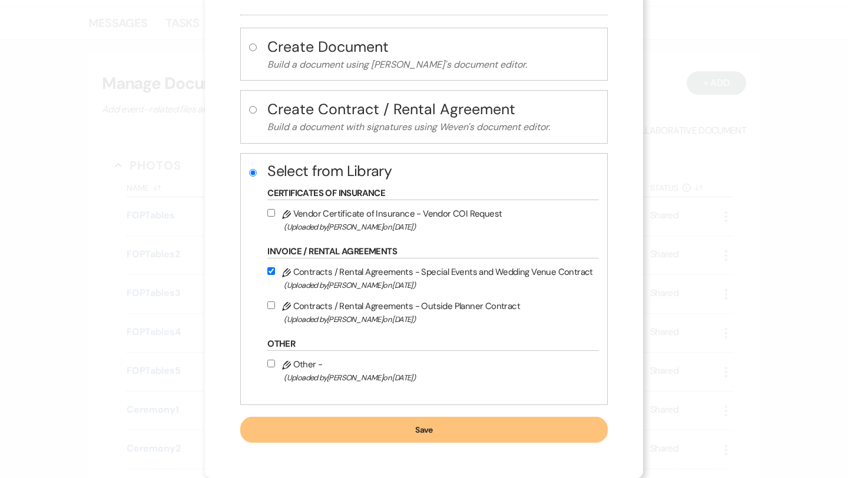
click at [433, 424] on button "Save" at bounding box center [423, 430] width 367 height 26
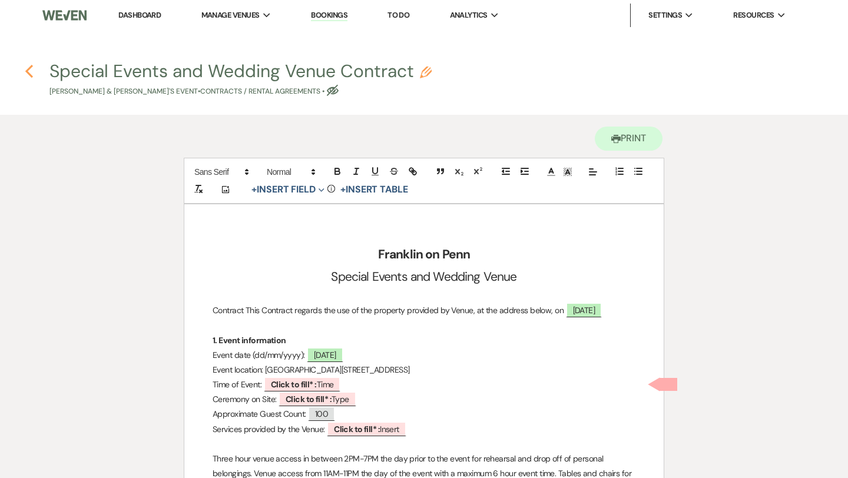
click at [31, 74] on icon "Previous" at bounding box center [29, 71] width 9 height 14
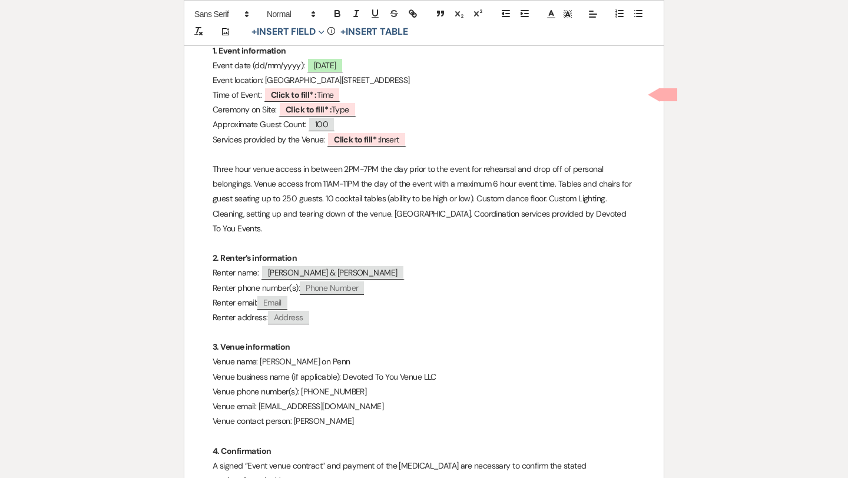
select select "5"
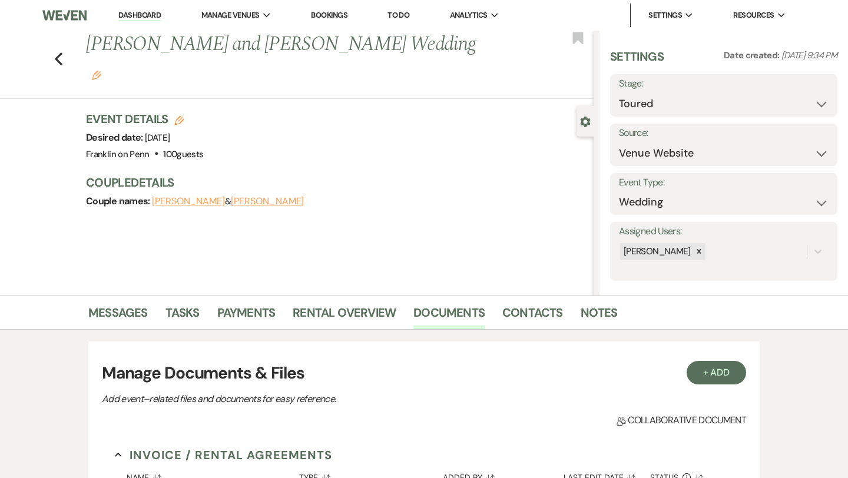
click at [178, 116] on icon "Edit" at bounding box center [178, 120] width 9 height 9
select select "676"
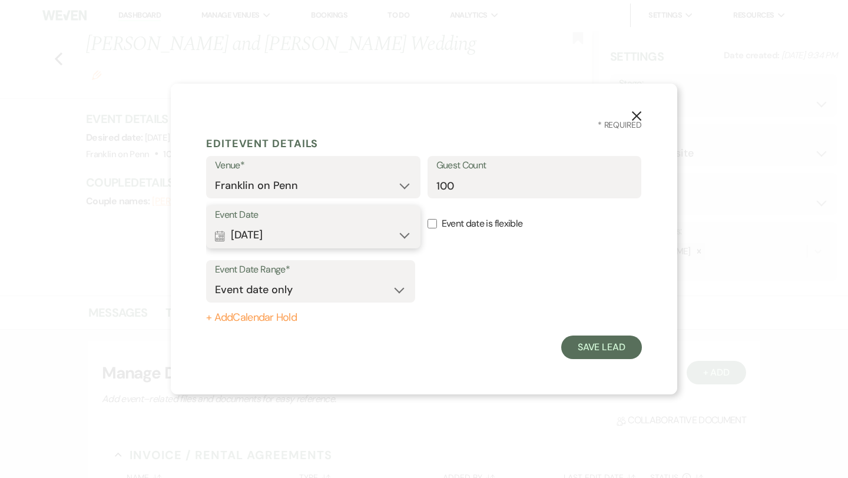
click at [314, 230] on button "Calendar [DATE] Expand" at bounding box center [313, 236] width 197 height 24
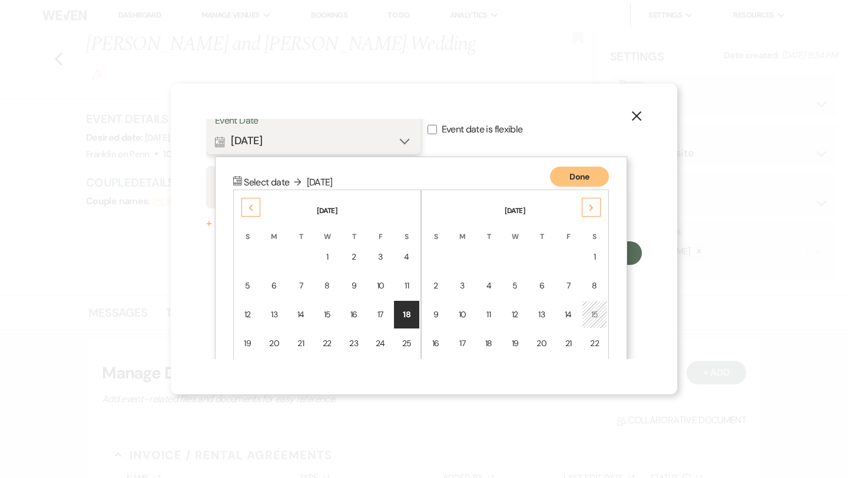
scroll to position [151, 0]
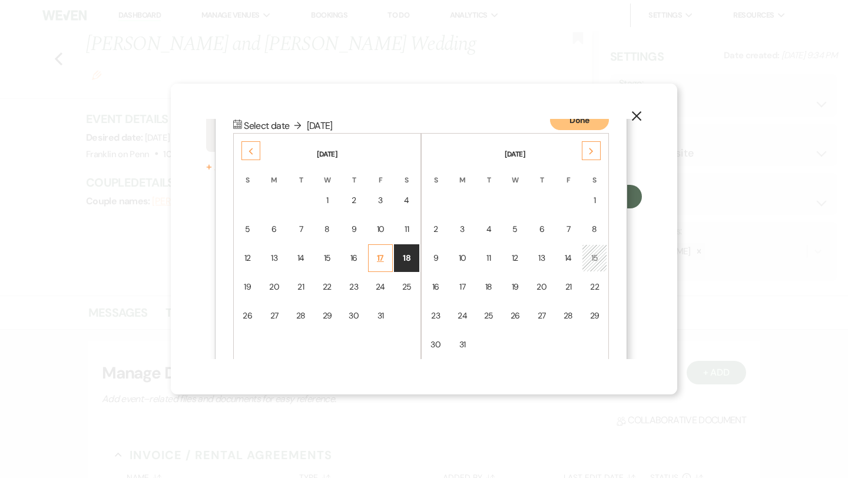
click at [381, 260] on div "17" at bounding box center [381, 258] width 10 height 12
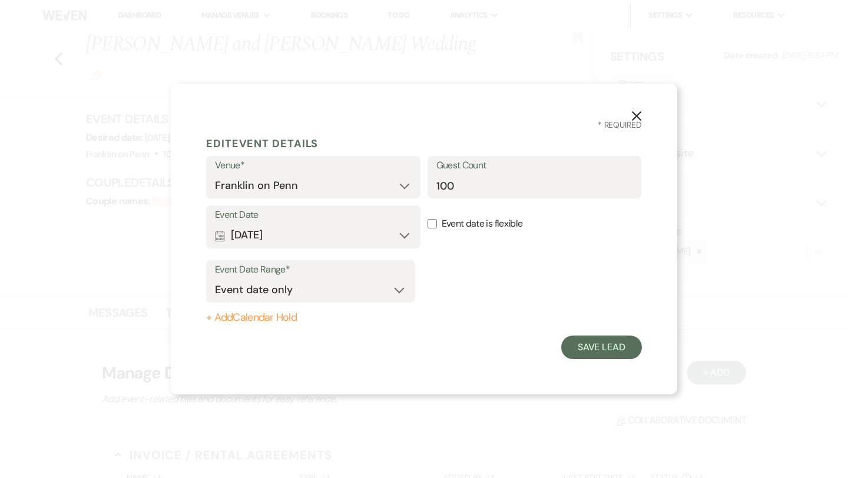
scroll to position [0, 0]
click at [591, 347] on button "Save Lead" at bounding box center [601, 348] width 81 height 24
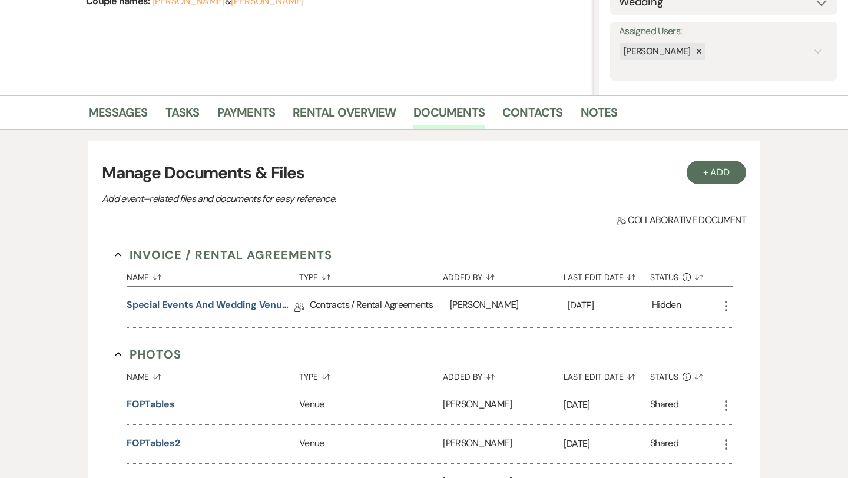
scroll to position [238, 0]
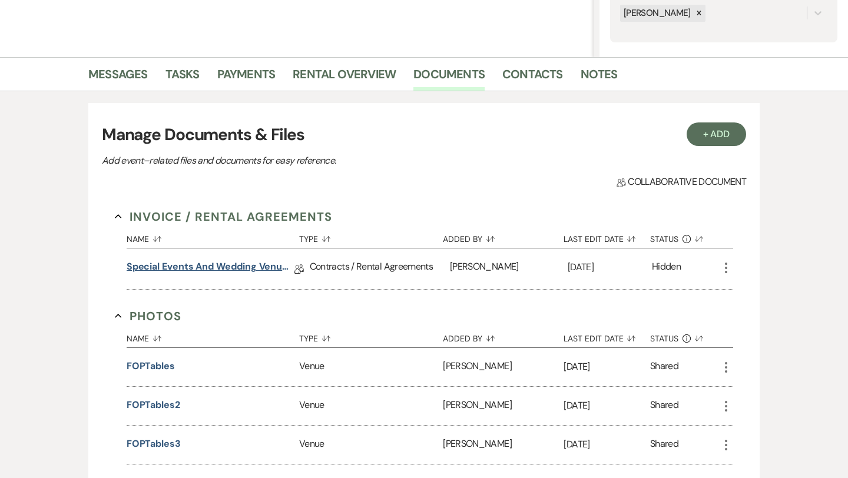
click at [274, 266] on link "Special Events and Wedding Venue Contract" at bounding box center [211, 269] width 168 height 18
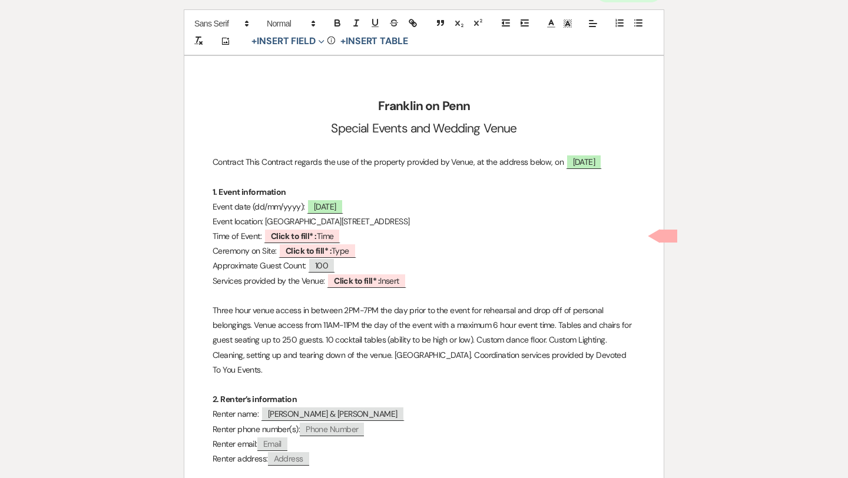
scroll to position [160, 0]
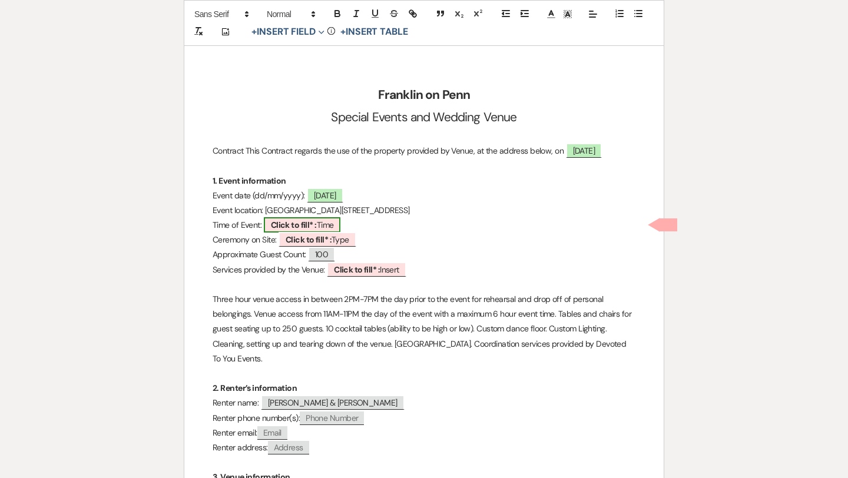
click at [325, 225] on span "Click to fill* : Time" at bounding box center [302, 224] width 77 height 15
select select "owner"
select select "Time"
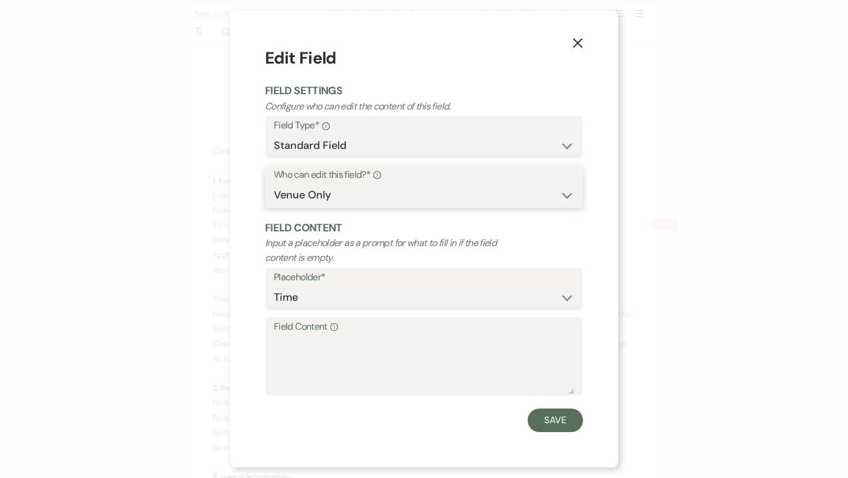
click at [348, 193] on select "Both Venue & Client Client Only Venue Only" at bounding box center [424, 195] width 300 height 23
select select "clientAndOwner"
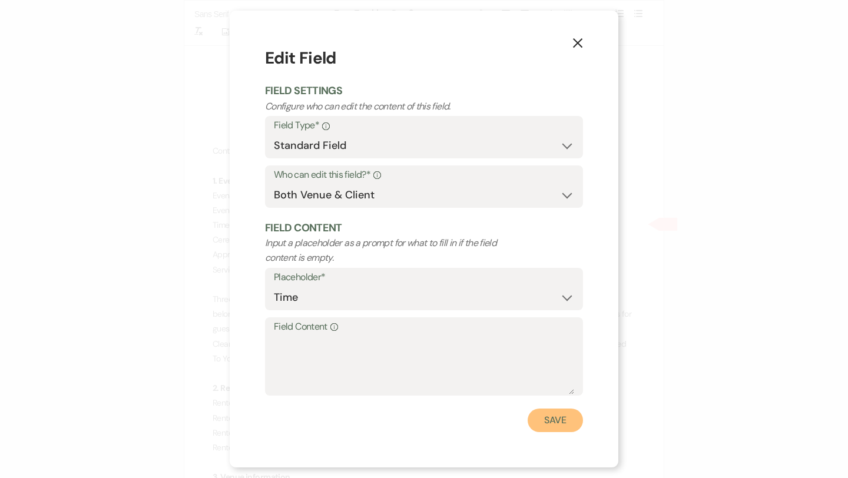
click at [546, 423] on button "Save" at bounding box center [554, 420] width 55 height 24
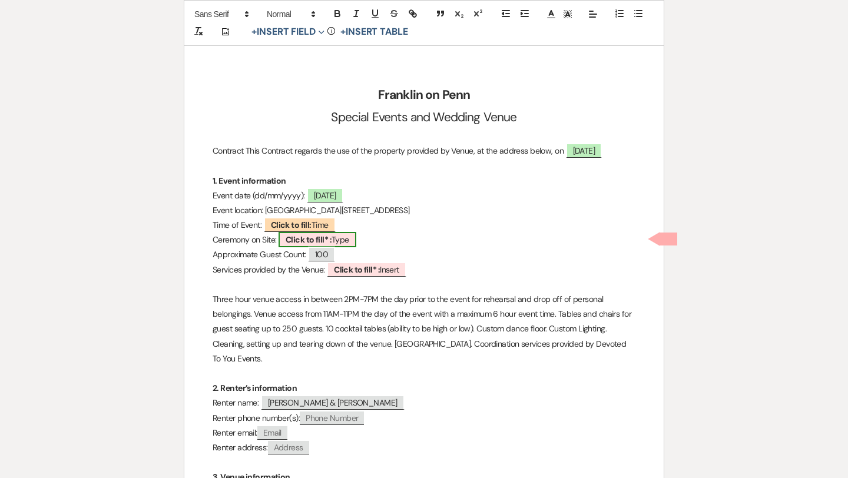
click at [317, 240] on b "Click to fill* :" at bounding box center [308, 239] width 46 height 11
select select "owner"
select select "Type"
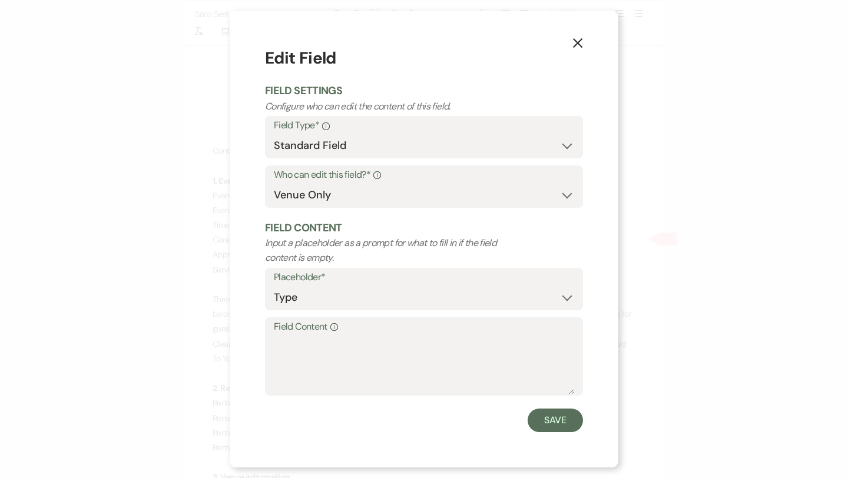
click at [576, 40] on icon "X" at bounding box center [577, 43] width 11 height 11
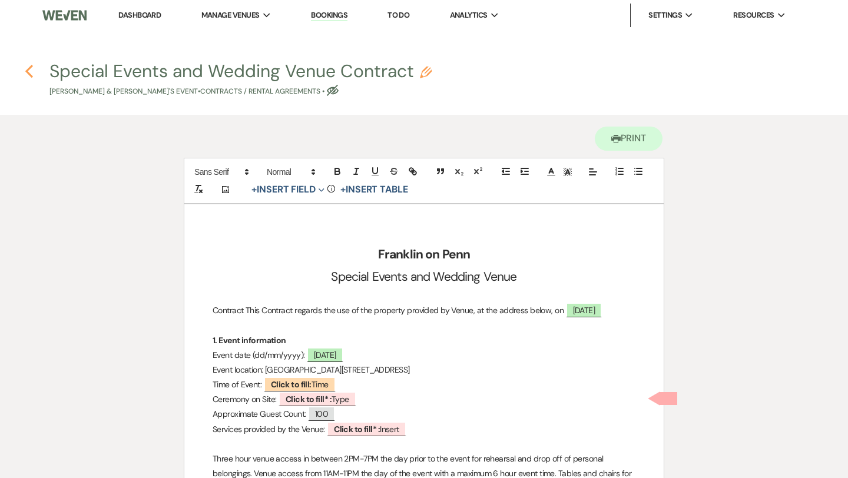
click at [29, 70] on icon "Previous" at bounding box center [29, 71] width 9 height 14
select select "5"
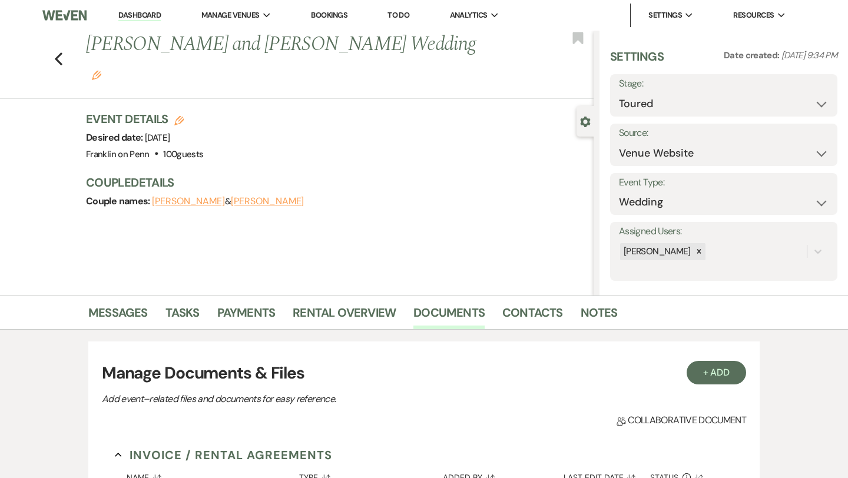
scroll to position [238, 0]
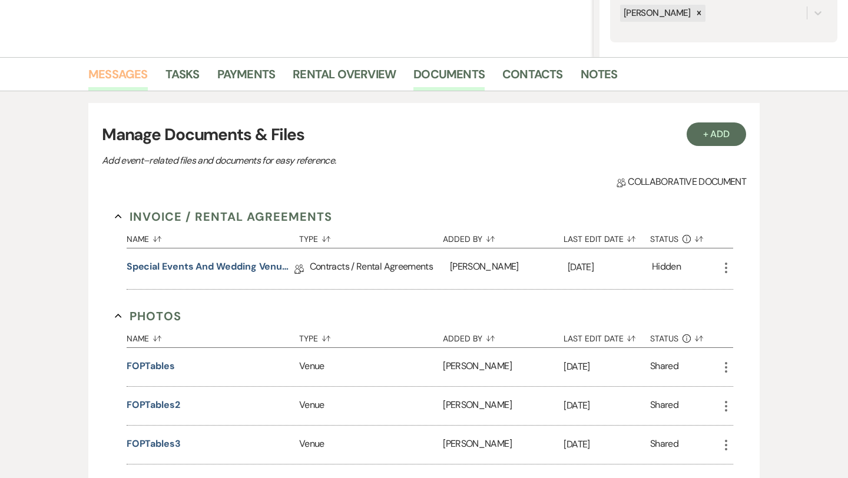
click at [137, 75] on link "Messages" at bounding box center [117, 78] width 59 height 26
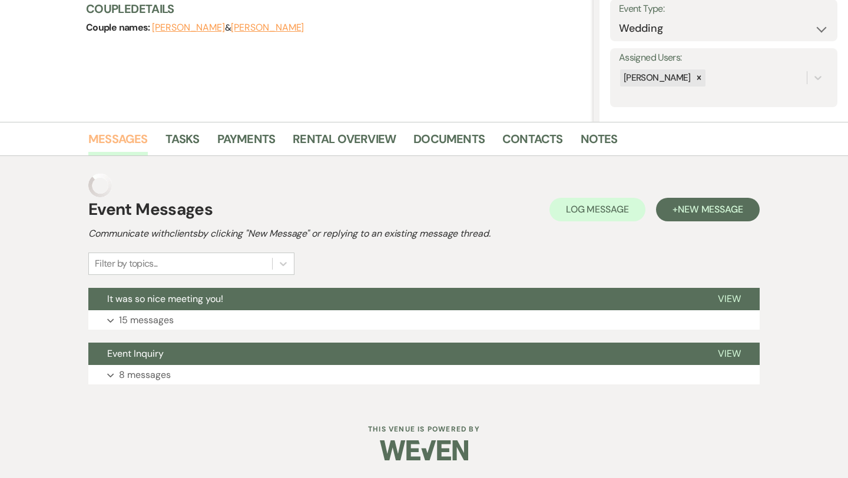
scroll to position [150, 0]
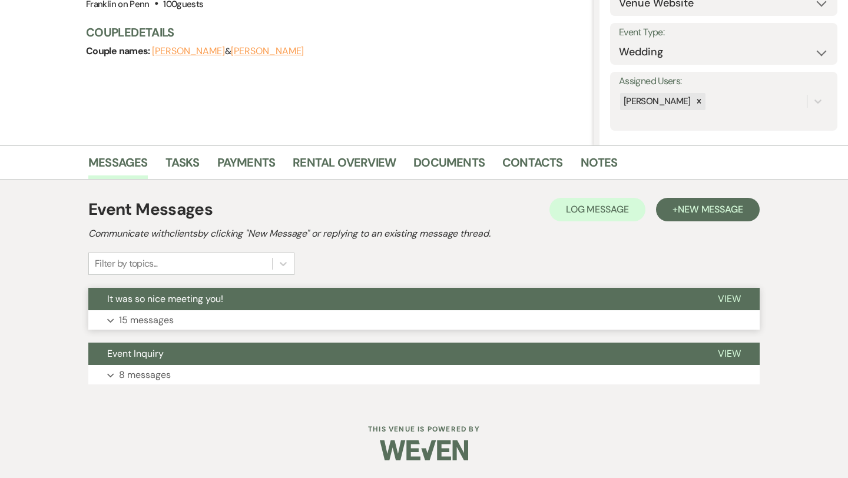
click at [168, 319] on p "15 messages" at bounding box center [146, 320] width 55 height 15
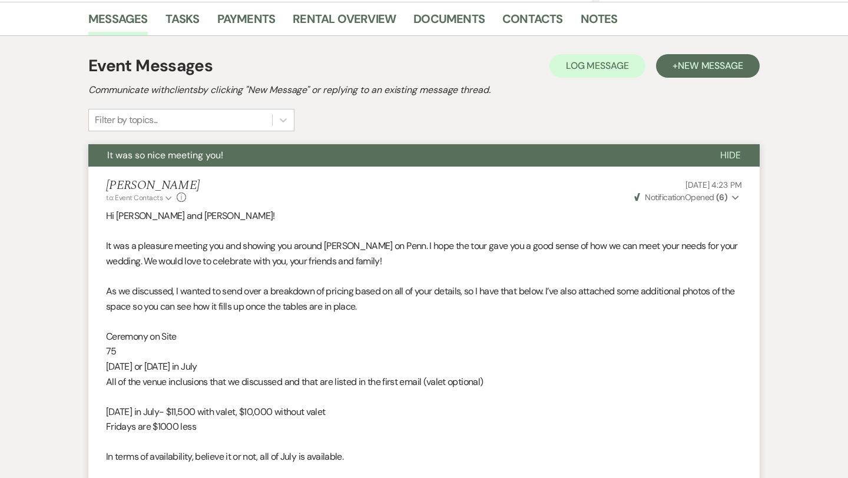
scroll to position [294, 0]
click at [437, 22] on link "Documents" at bounding box center [448, 22] width 71 height 26
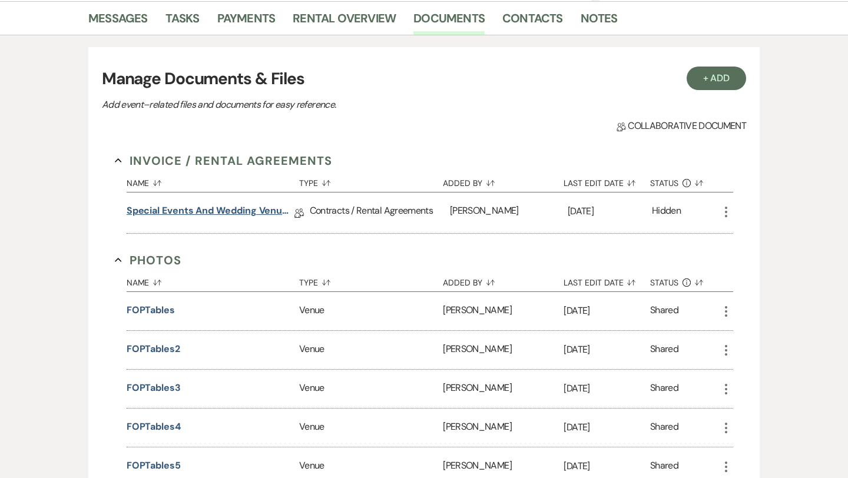
click at [195, 211] on link "Special Events and Wedding Venue Contract" at bounding box center [211, 213] width 168 height 18
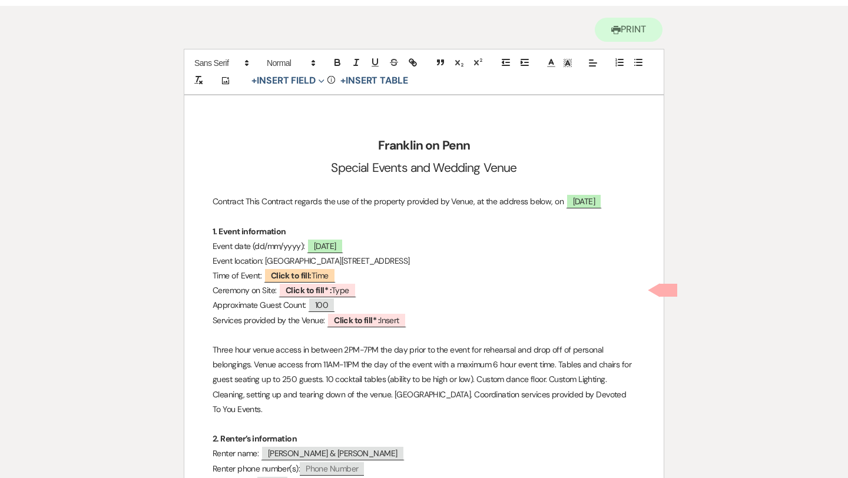
scroll to position [110, 0]
click at [336, 291] on span "Click to fill* : Type" at bounding box center [317, 288] width 78 height 15
select select "owner"
select select "Type"
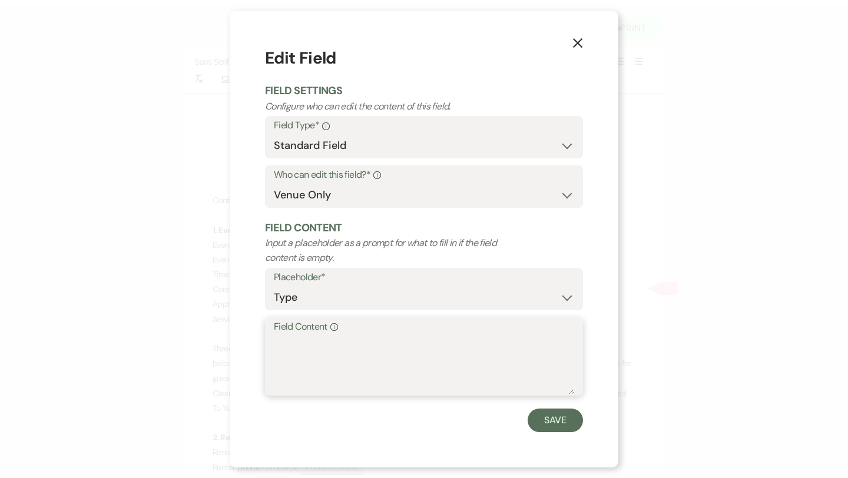
click at [317, 344] on textarea "Field Content Info" at bounding box center [424, 365] width 300 height 59
type textarea "YES"
click at [550, 418] on button "Save" at bounding box center [554, 420] width 55 height 24
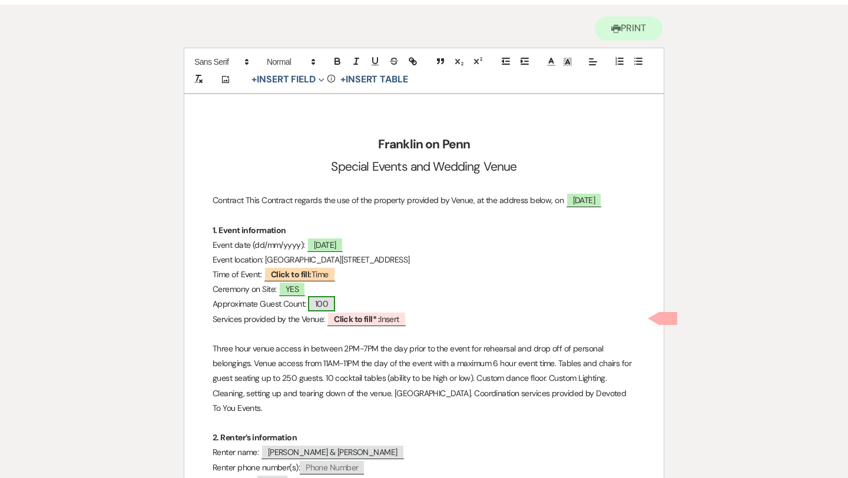
click at [330, 305] on span "100" at bounding box center [321, 303] width 27 height 15
select select "smartCustomField"
select select "{{guestCount}}"
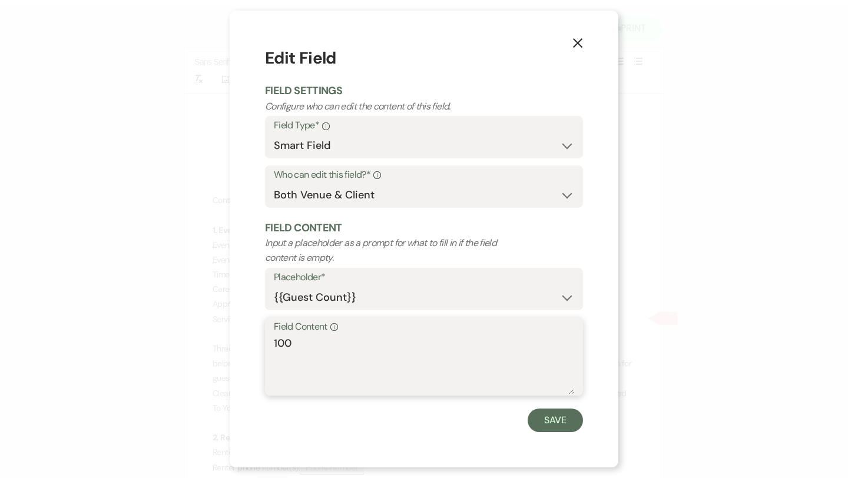
click at [306, 348] on textarea "100" at bounding box center [424, 365] width 300 height 59
type textarea "1"
type textarea "7"
type textarea "80"
click at [553, 417] on button "Save" at bounding box center [554, 420] width 55 height 24
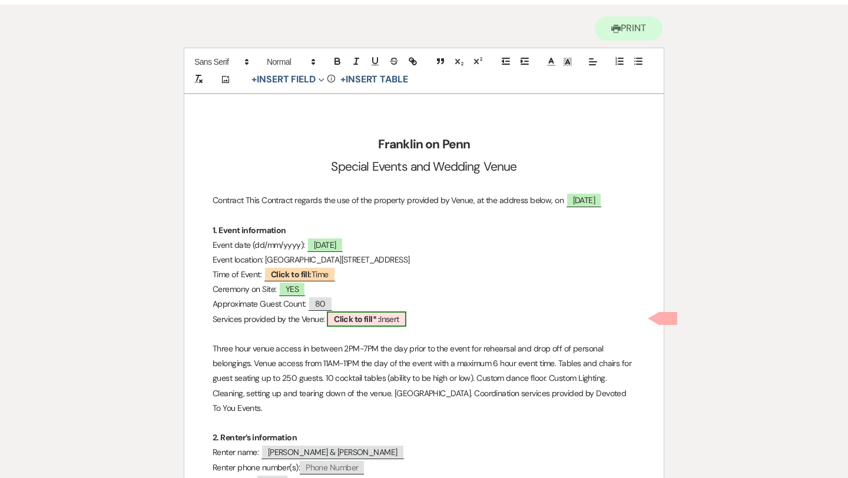
click at [373, 318] on b "Click to fill* :" at bounding box center [357, 319] width 46 height 11
select select "owner"
select select "custom_placeholder"
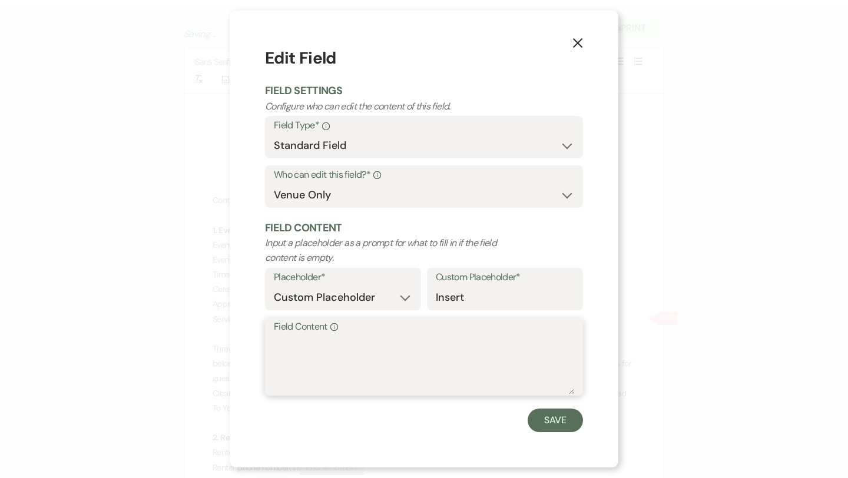
click at [322, 340] on textarea "Field Content Info" at bounding box center [424, 365] width 300 height 59
type textarea "SEE BELOW"
click at [557, 418] on button "Save" at bounding box center [554, 420] width 55 height 24
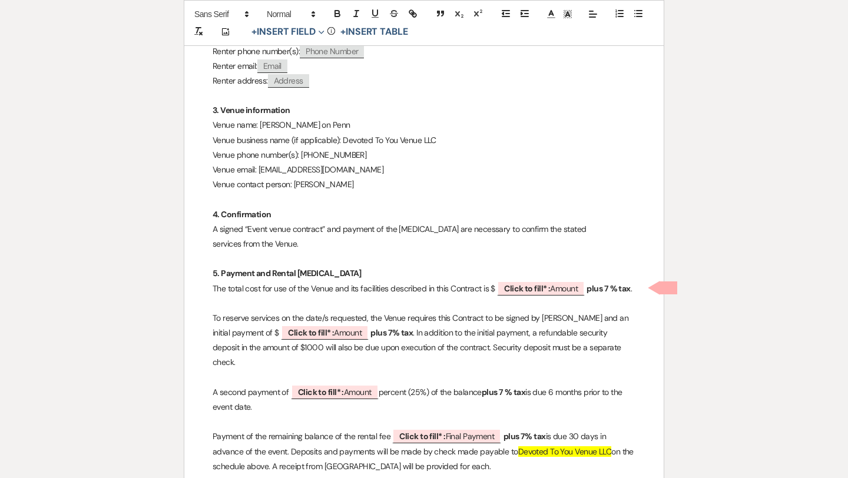
scroll to position [527, 0]
click at [551, 290] on span "Click to fill* : Amount" at bounding box center [541, 287] width 88 height 15
select select "owner"
select select "Amount"
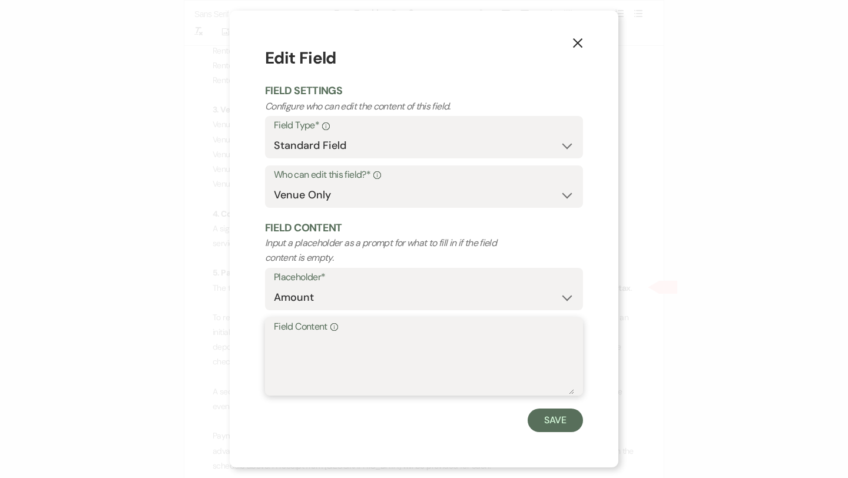
click at [328, 338] on textarea "Field Content Info" at bounding box center [424, 365] width 300 height 59
type textarea "10,500"
click at [543, 423] on button "Save" at bounding box center [554, 420] width 55 height 24
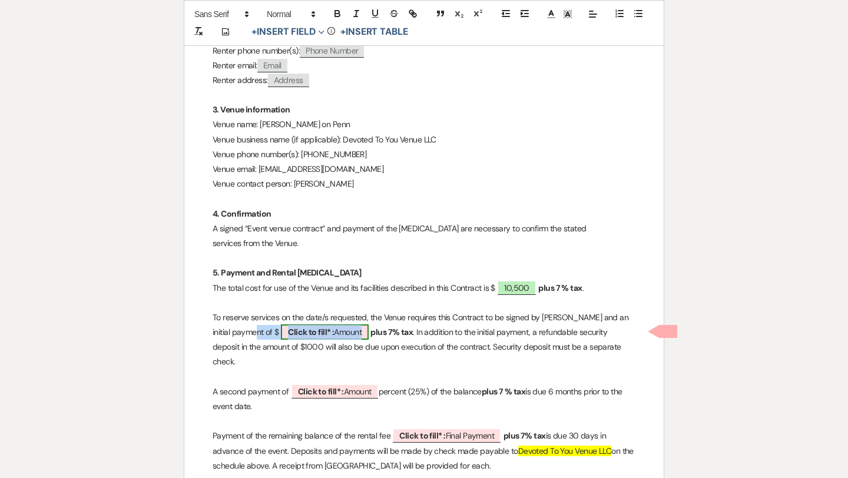
click at [324, 331] on span "Click to fill* : Amount" at bounding box center [325, 331] width 88 height 15
select select "owner"
select select "Amount"
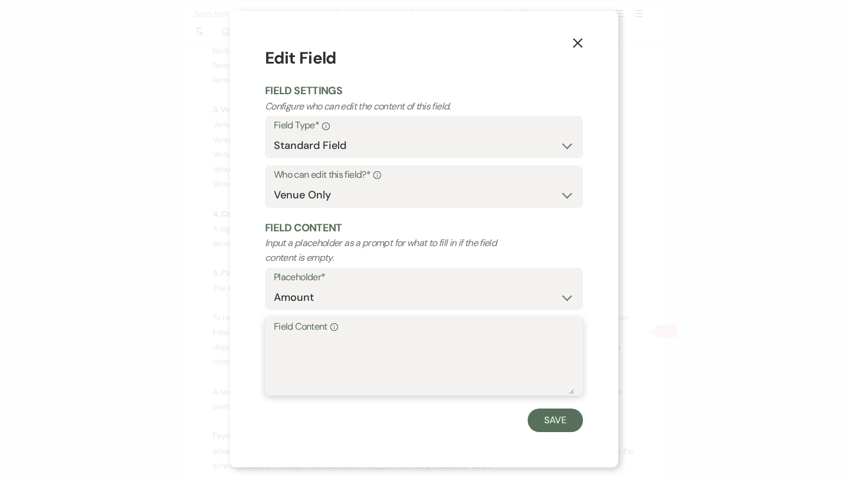
click at [305, 343] on textarea "Field Content Info" at bounding box center [424, 365] width 300 height 59
type textarea "5250"
click at [566, 423] on button "Save" at bounding box center [554, 420] width 55 height 24
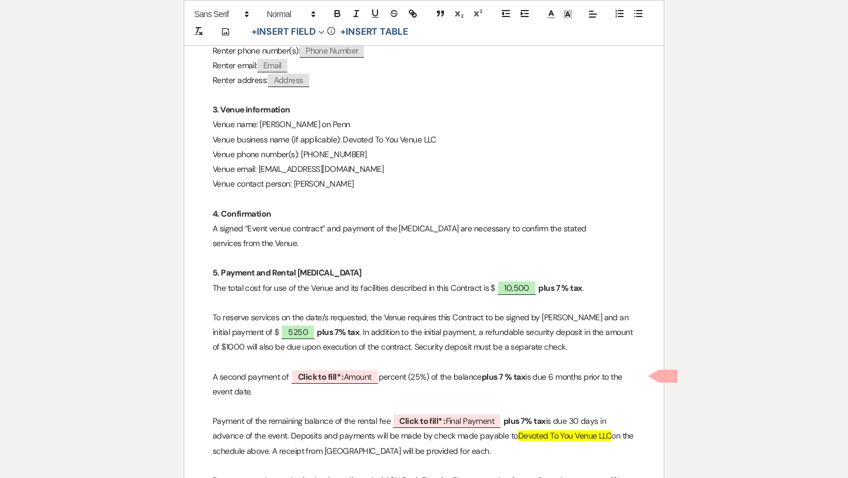
click at [589, 288] on p "The total cost for use of the Venue and its facilities described in this Contra…" at bounding box center [423, 288] width 423 height 15
click at [341, 334] on p "To reserve services on the date/s requested, the Venue requires this Contract t…" at bounding box center [423, 332] width 423 height 45
click at [350, 374] on span "Click to fill* : Amount" at bounding box center [335, 376] width 88 height 15
select select "owner"
select select "Amount"
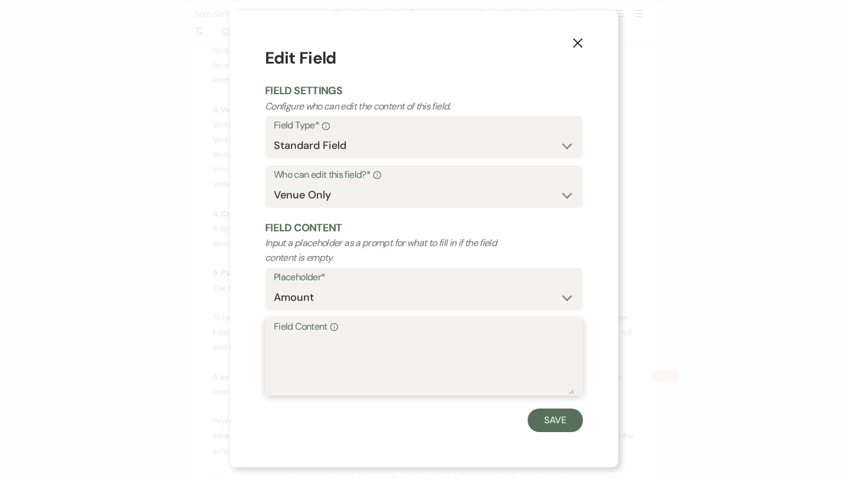
click at [333, 363] on textarea "Field Content Info" at bounding box center [424, 365] width 300 height 59
type textarea "$2675"
click at [563, 424] on button "Save" at bounding box center [554, 420] width 55 height 24
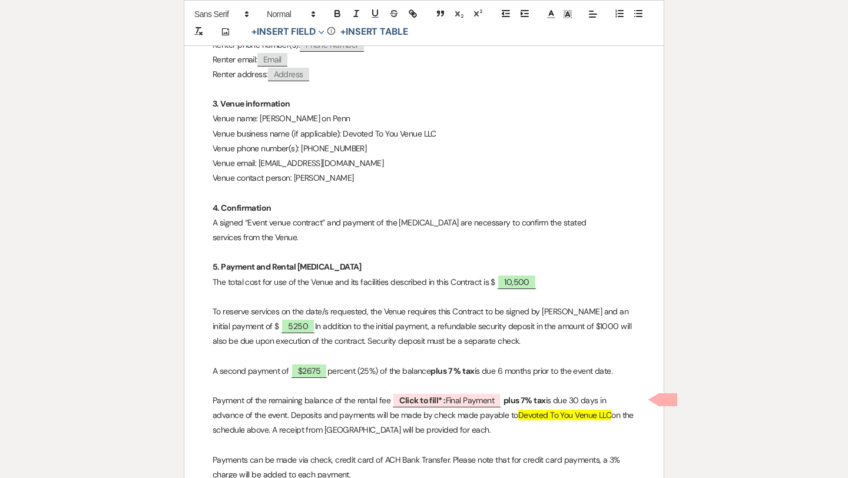
scroll to position [539, 0]
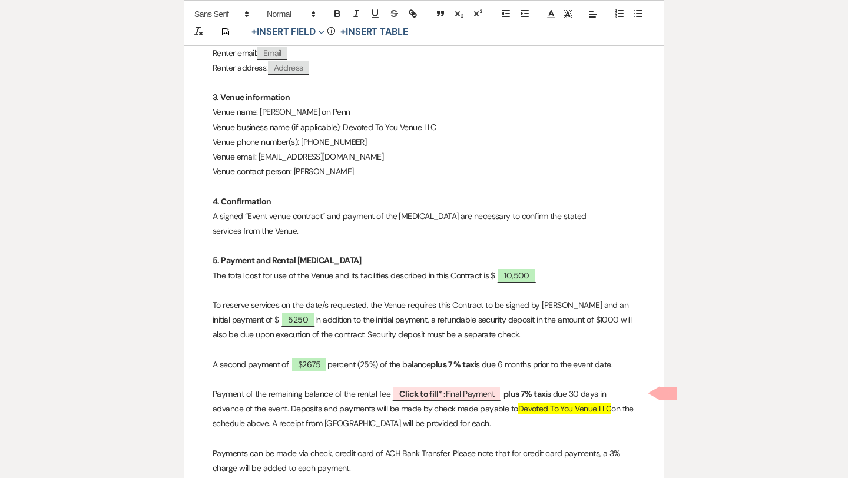
click at [483, 362] on p "A second payment of $2675 percent (25%) of the balance plus 7 % tax is due 6 mo…" at bounding box center [423, 364] width 423 height 15
click at [472, 396] on span "Click to fill* : Final Payment" at bounding box center [446, 393] width 109 height 15
select select "owner"
select select "custom_placeholder"
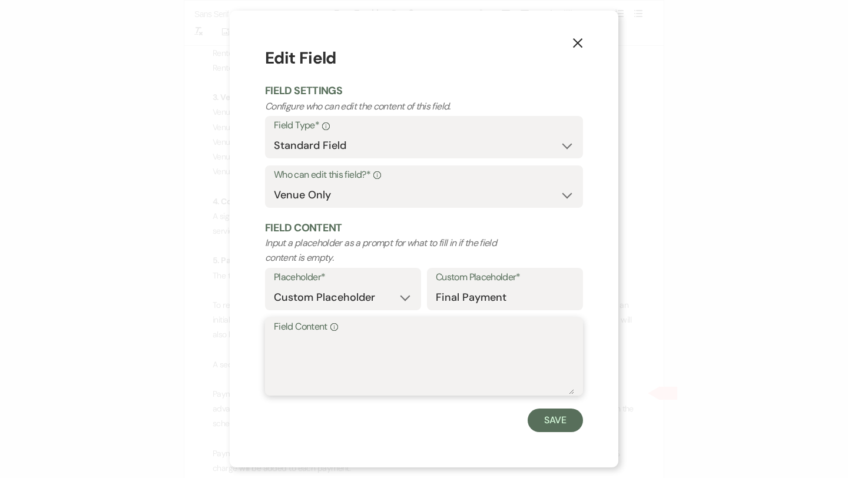
click at [378, 345] on textarea "Field Content Info" at bounding box center [424, 365] width 300 height 59
type textarea "$2675"
click at [563, 418] on button "Save" at bounding box center [554, 420] width 55 height 24
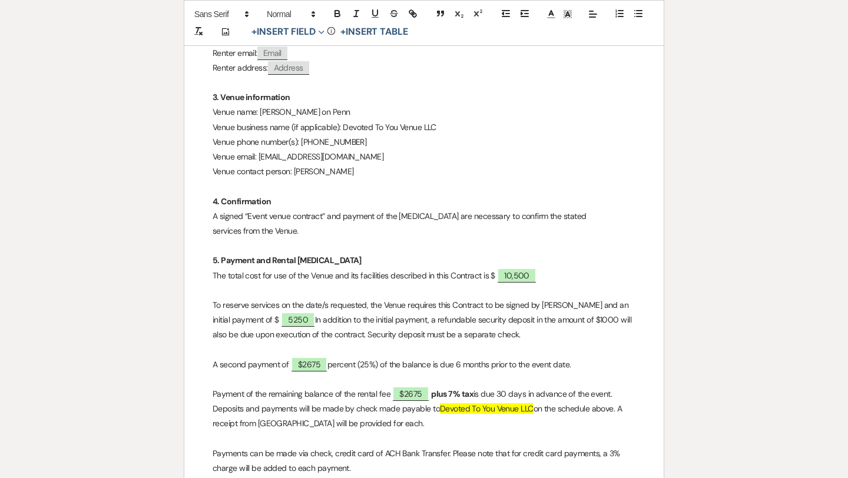
click at [474, 393] on p "Payment of the remaining balance of the rental fee $2675 plus 7% tax is due 30 …" at bounding box center [423, 409] width 423 height 45
click at [510, 422] on p "Payment of the remaining balance of the rental fee $2675 is due 30 days in adva…" at bounding box center [423, 409] width 423 height 45
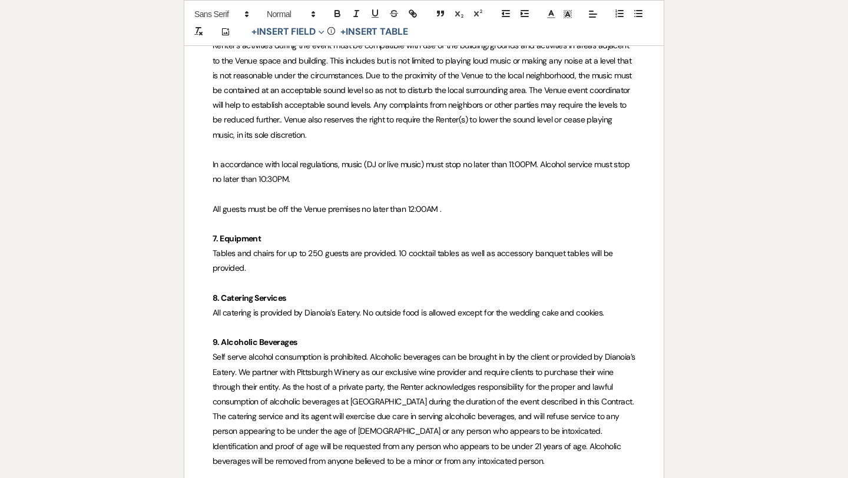
scroll to position [1082, 0]
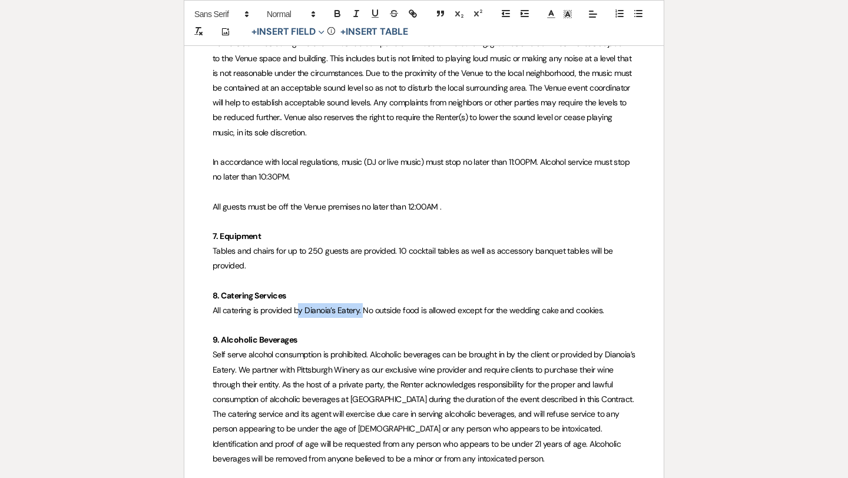
drag, startPoint x: 363, startPoint y: 308, endPoint x: 300, endPoint y: 308, distance: 63.6
click at [300, 308] on span "All catering is provided by Dianoia’s Eatery. No outside food is allowed except…" at bounding box center [407, 310] width 391 height 11
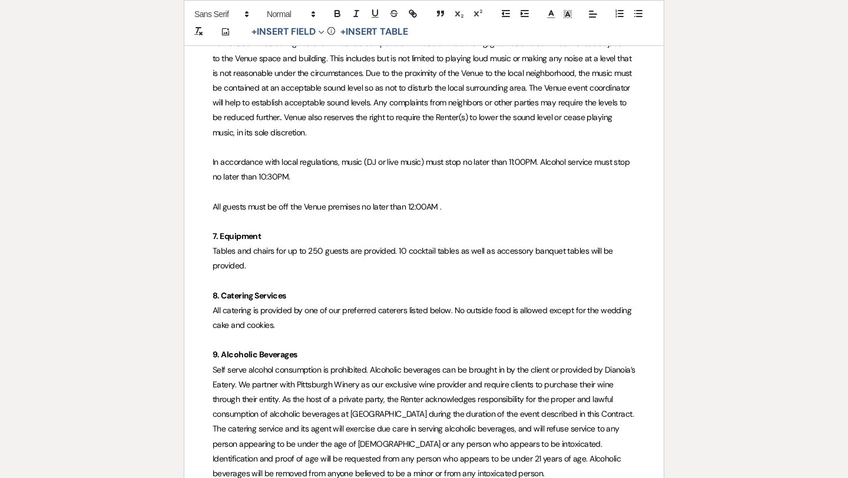
click at [284, 323] on p "All catering is provided by one of our preferred caterers listed below. No outs…" at bounding box center [423, 317] width 423 height 29
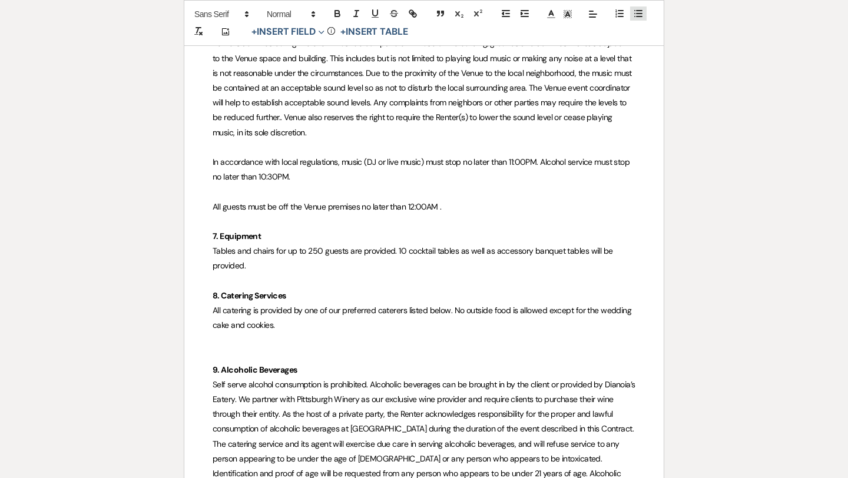
click at [633, 14] on icon "button" at bounding box center [638, 13] width 11 height 11
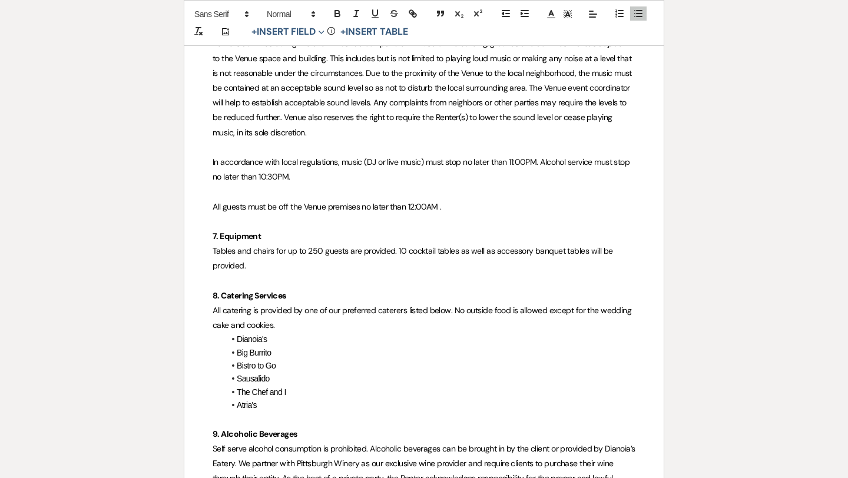
click at [255, 341] on span "Dianoia's" at bounding box center [252, 338] width 30 height 9
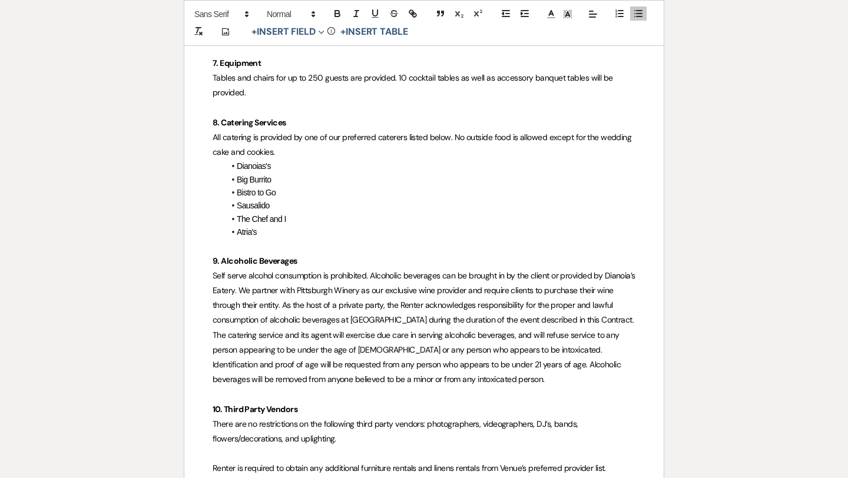
scroll to position [1260, 0]
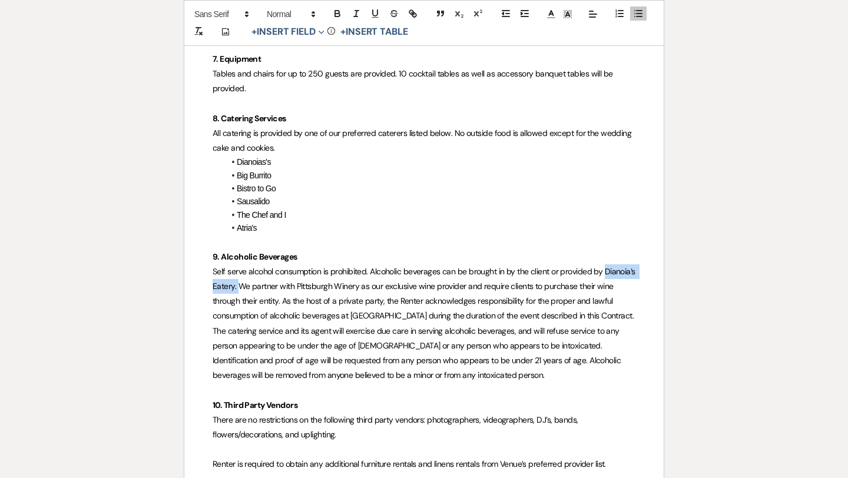
drag, startPoint x: 269, startPoint y: 285, endPoint x: 208, endPoint y: 286, distance: 60.6
click at [225, 286] on span "Self serve alcohol consumption is prohibited. Alcoholic beverages can be brough…" at bounding box center [421, 323] width 419 height 114
click at [454, 285] on span "Self serve alcohol consumption is prohibited. Alcoholic beverages can be brough…" at bounding box center [423, 323] width 423 height 114
click at [546, 285] on span "Self serve alcohol consumption is prohibited. Alcoholic beverages can be brough…" at bounding box center [424, 323] width 424 height 114
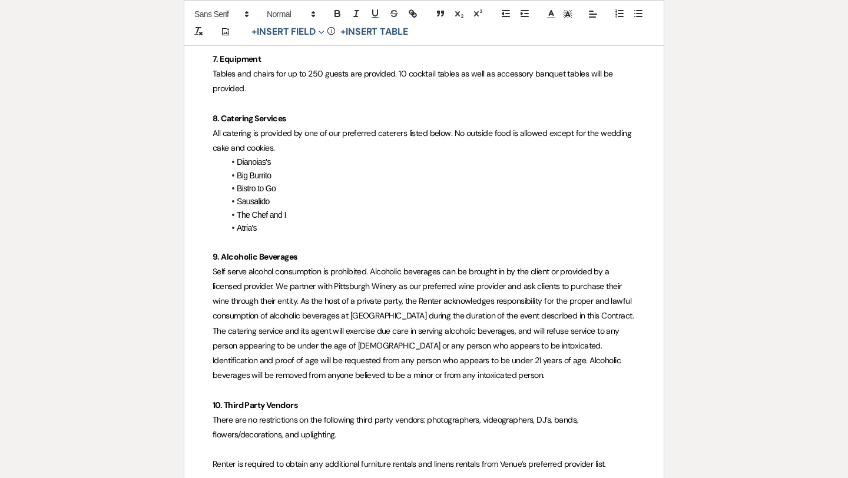
click at [604, 288] on span "Self serve alcohol consumption is prohibited. Alcoholic beverages can be brough…" at bounding box center [423, 323] width 423 height 114
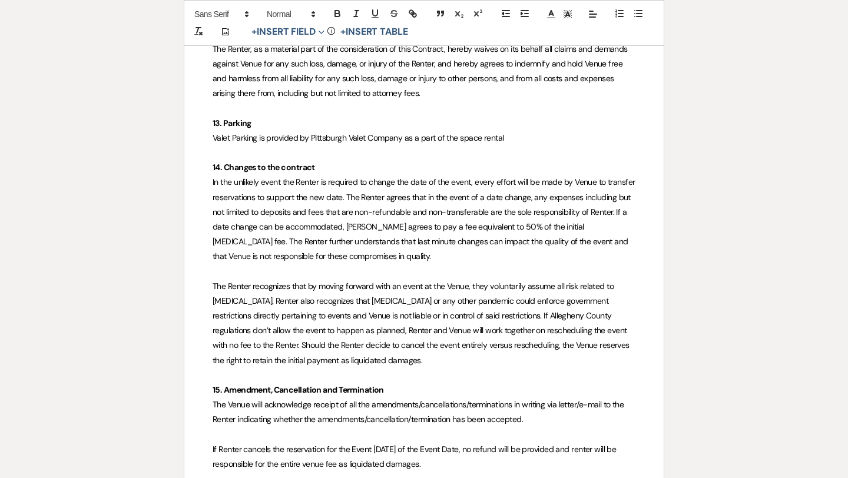
scroll to position [2493, 0]
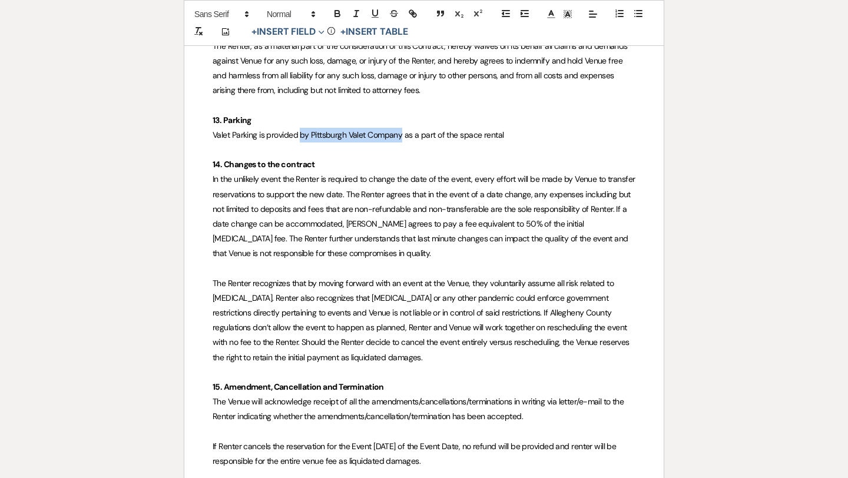
drag, startPoint x: 403, startPoint y: 132, endPoint x: 301, endPoint y: 132, distance: 101.8
click at [301, 132] on span "Valet Parking is provided by Pittsburgh Valet Company as a part of the space re…" at bounding box center [357, 134] width 291 height 11
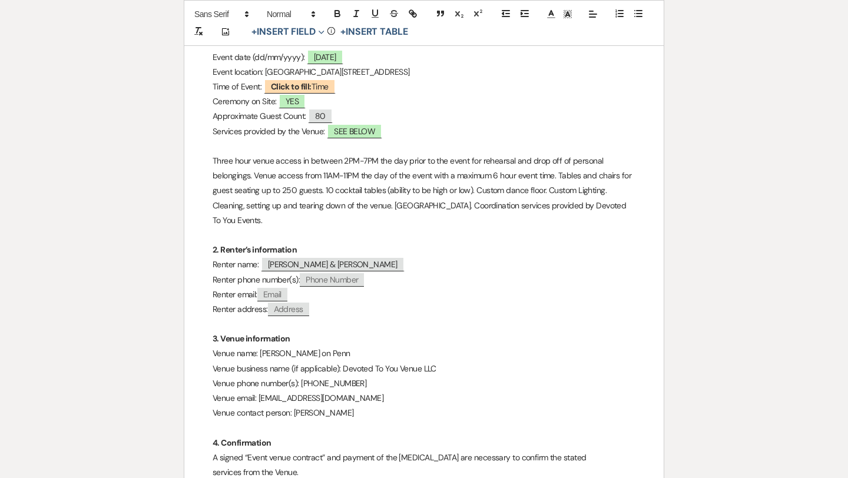
scroll to position [0, 0]
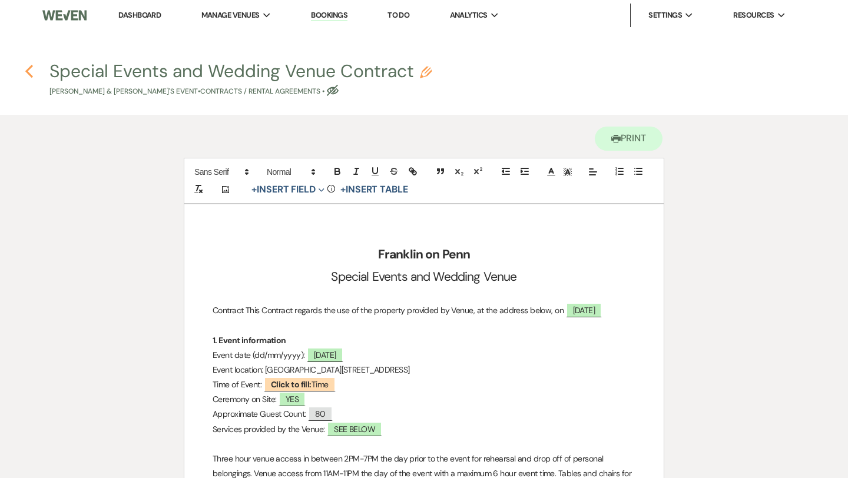
click at [30, 72] on icon "Previous" at bounding box center [29, 71] width 9 height 14
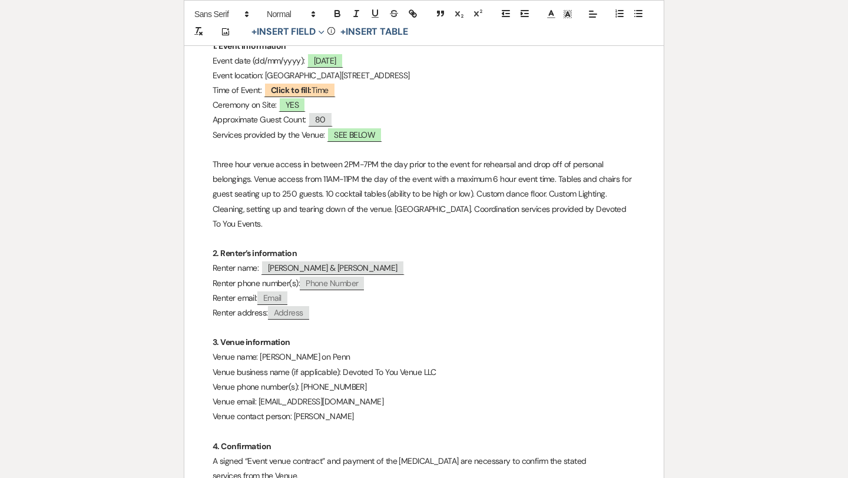
select select "5"
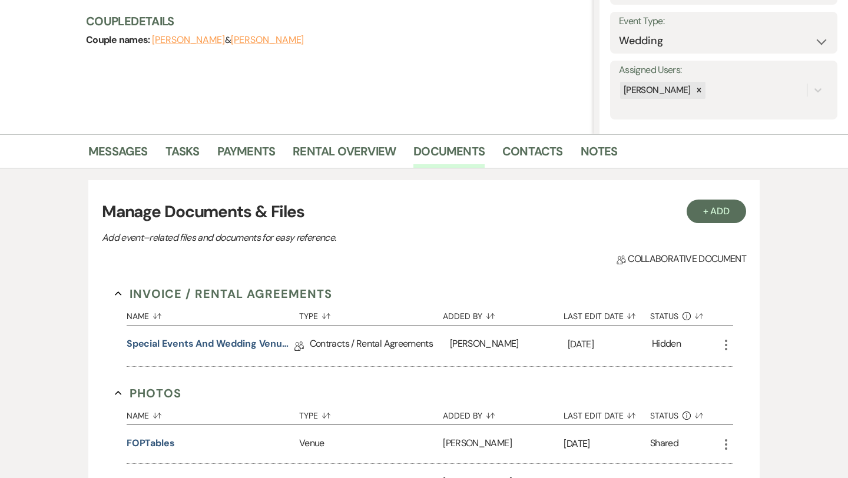
scroll to position [158, 0]
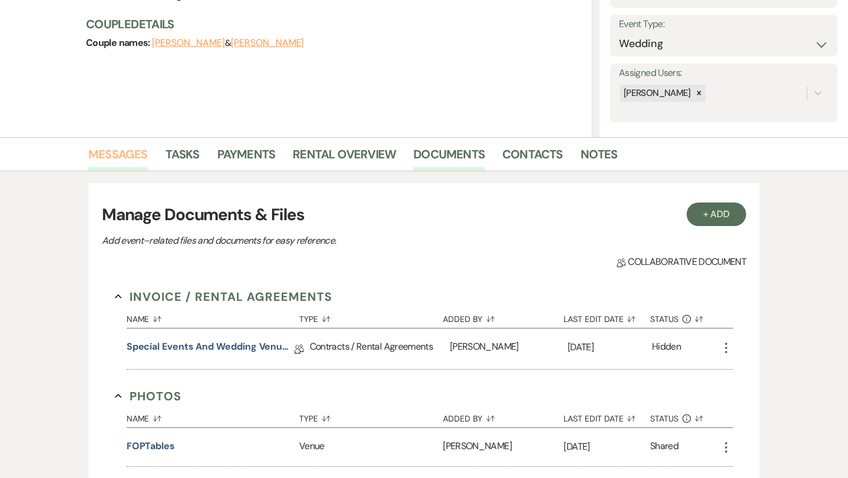
click at [141, 155] on link "Messages" at bounding box center [117, 158] width 59 height 26
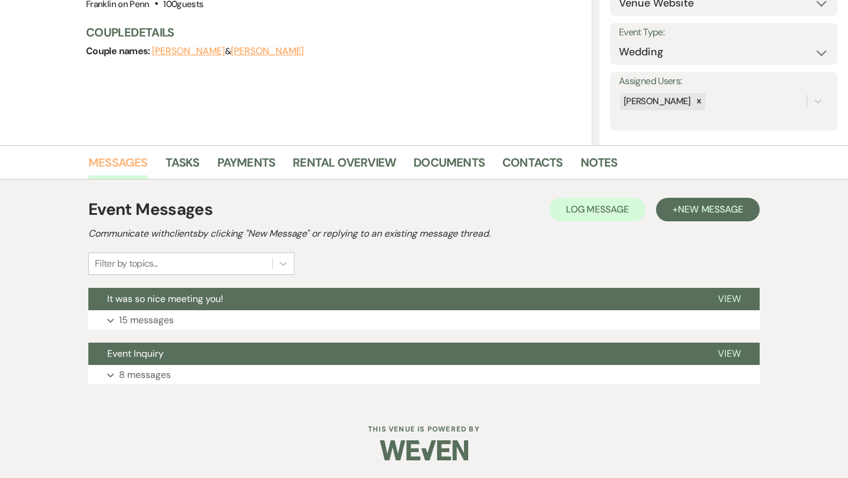
scroll to position [150, 0]
click at [678, 205] on span "New Message" at bounding box center [709, 209] width 65 height 12
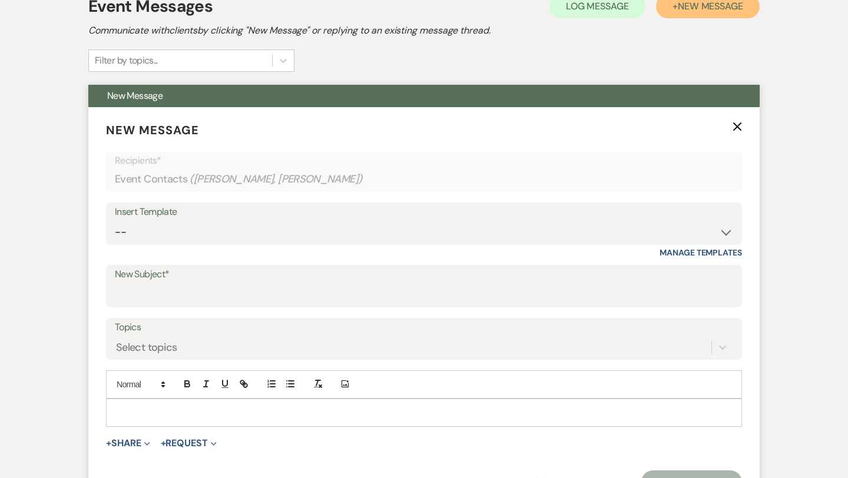
scroll to position [366, 0]
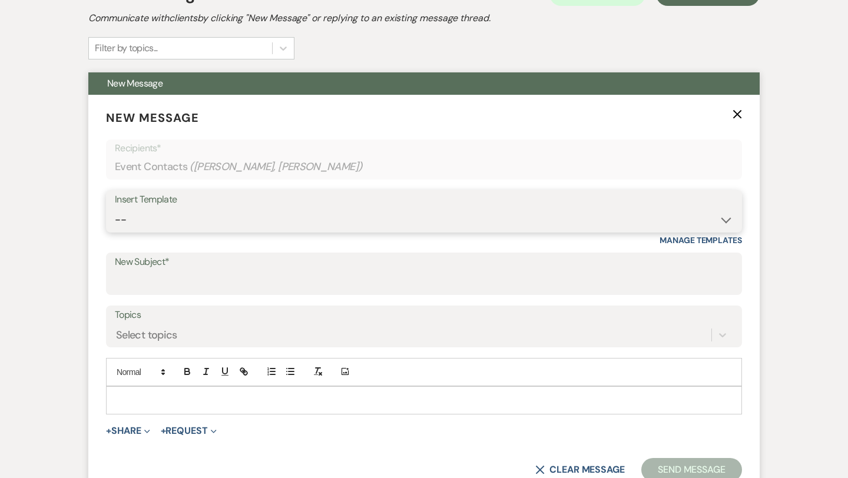
click at [281, 212] on select "-- Weven Planning Portal Introduction (Booked Events) Initial Inquiry Response …" at bounding box center [424, 219] width 618 height 23
select select "978"
type input "Booking your event!"
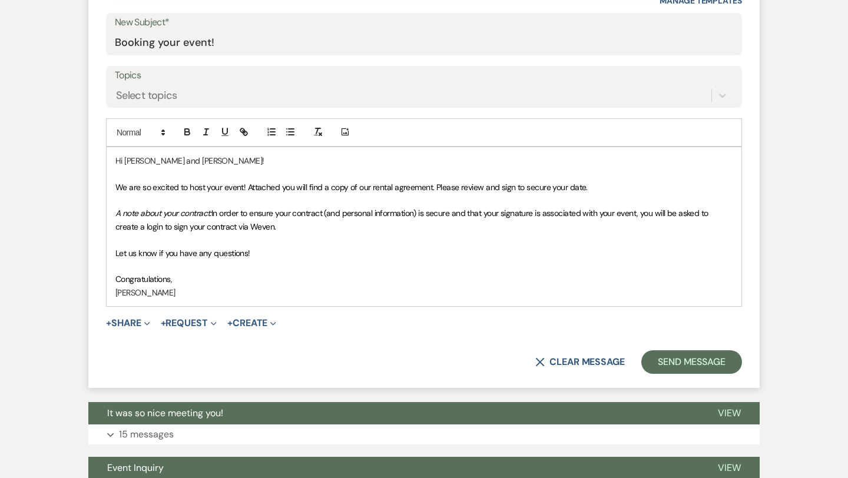
scroll to position [608, 0]
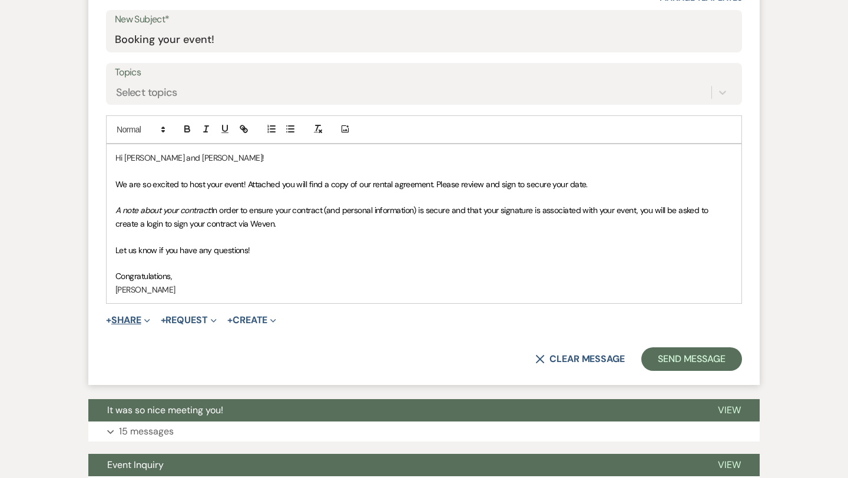
click at [134, 318] on button "+ Share Expand" at bounding box center [128, 319] width 44 height 9
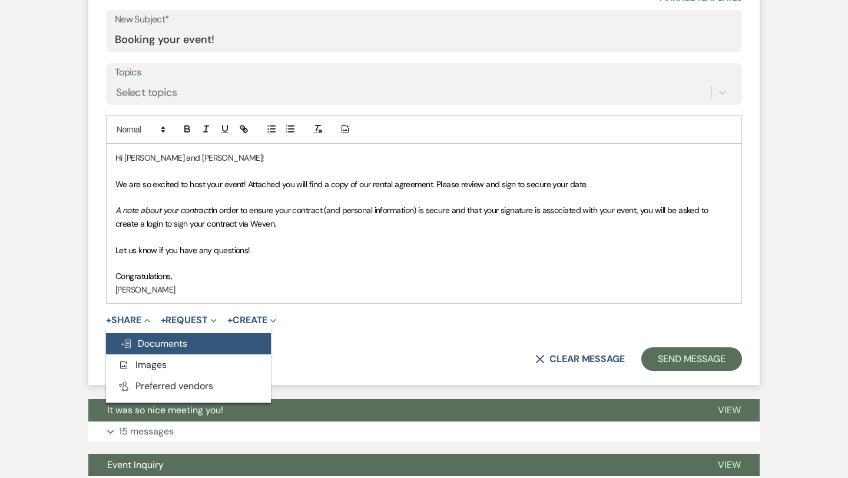
click at [150, 347] on span "Doc Upload Documents" at bounding box center [153, 343] width 67 height 12
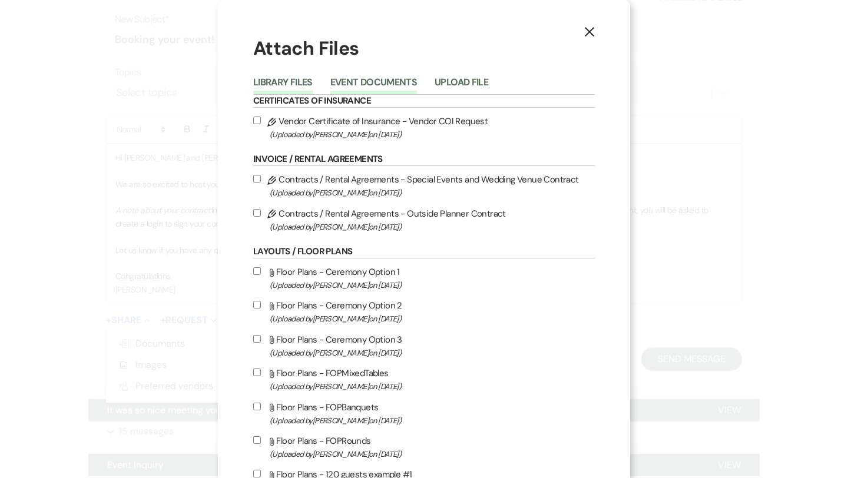
click at [394, 83] on button "Event Documents" at bounding box center [373, 86] width 87 height 16
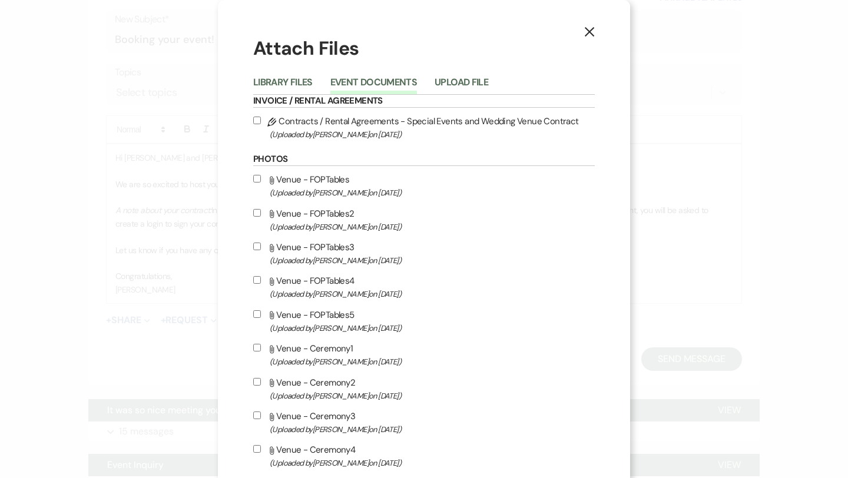
click at [255, 118] on input "Pencil Contracts / Rental Agreements - Special Events and Wedding Venue Contrac…" at bounding box center [257, 121] width 8 height 8
checkbox input "true"
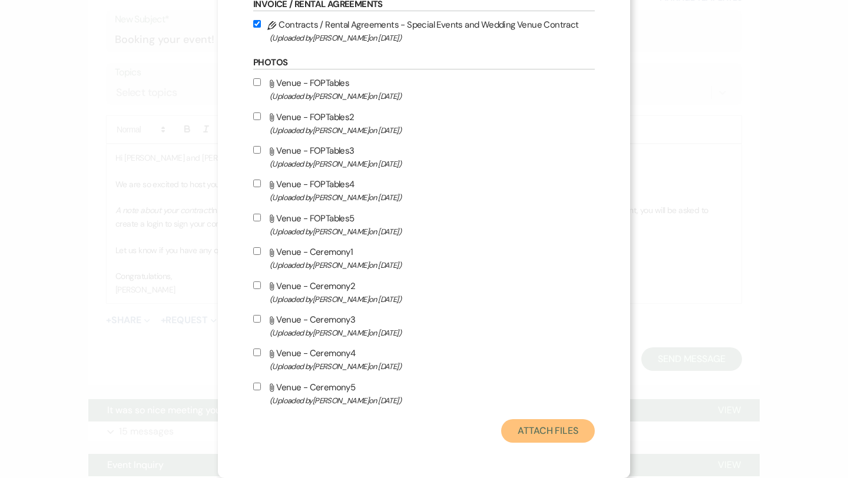
click at [543, 431] on button "Attach Files" at bounding box center [548, 431] width 94 height 24
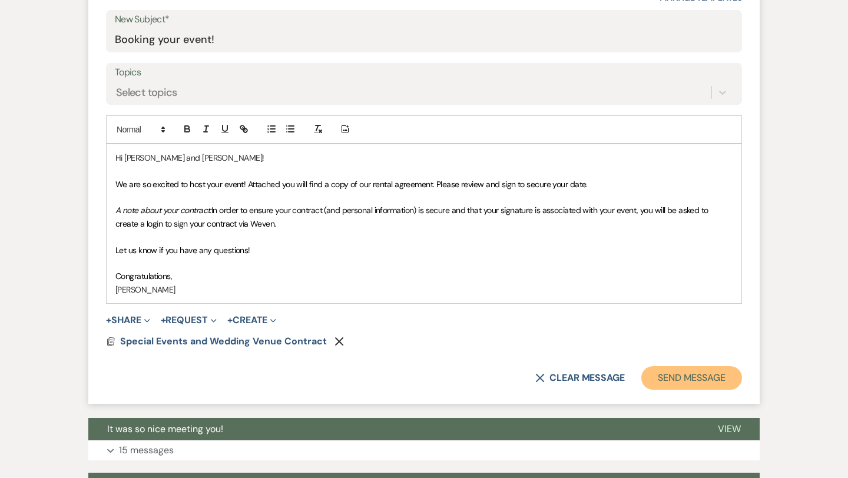
click at [686, 378] on button "Send Message" at bounding box center [691, 378] width 101 height 24
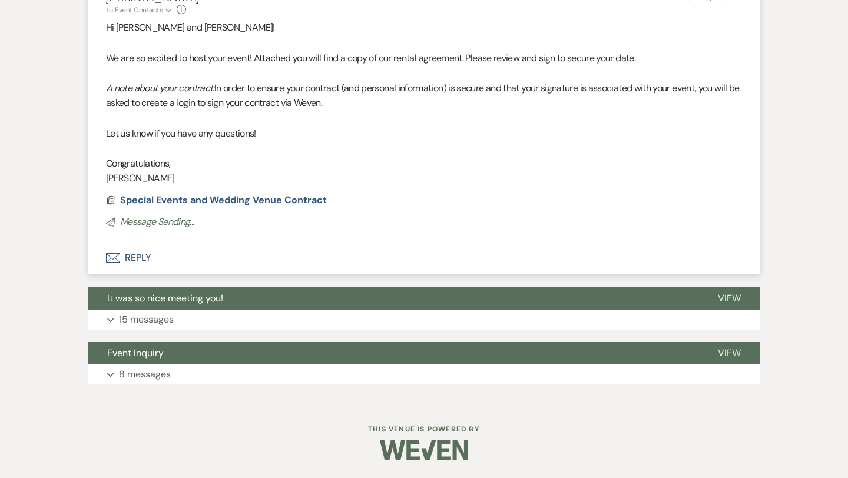
scroll to position [170, 0]
